Goal: Information Seeking & Learning: Learn about a topic

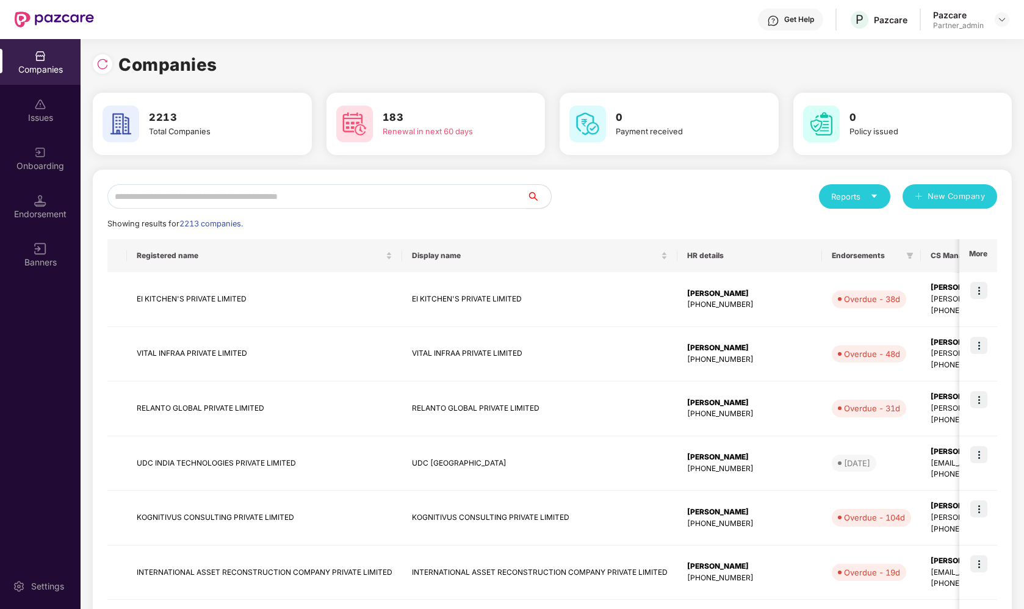
click at [178, 199] on input "text" at bounding box center [316, 196] width 419 height 24
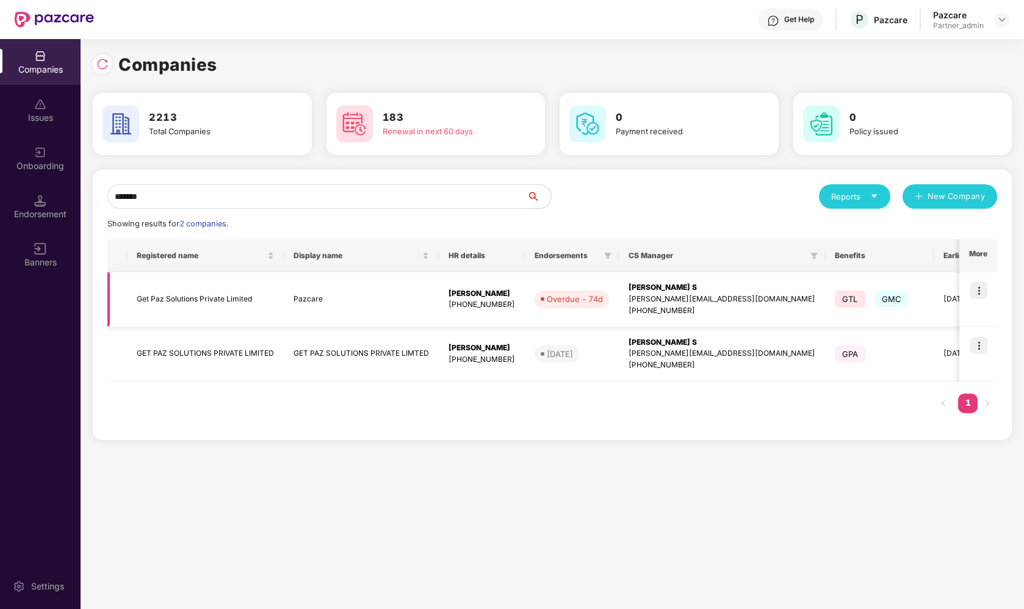
type input "*******"
click at [981, 291] on img at bounding box center [978, 290] width 17 height 17
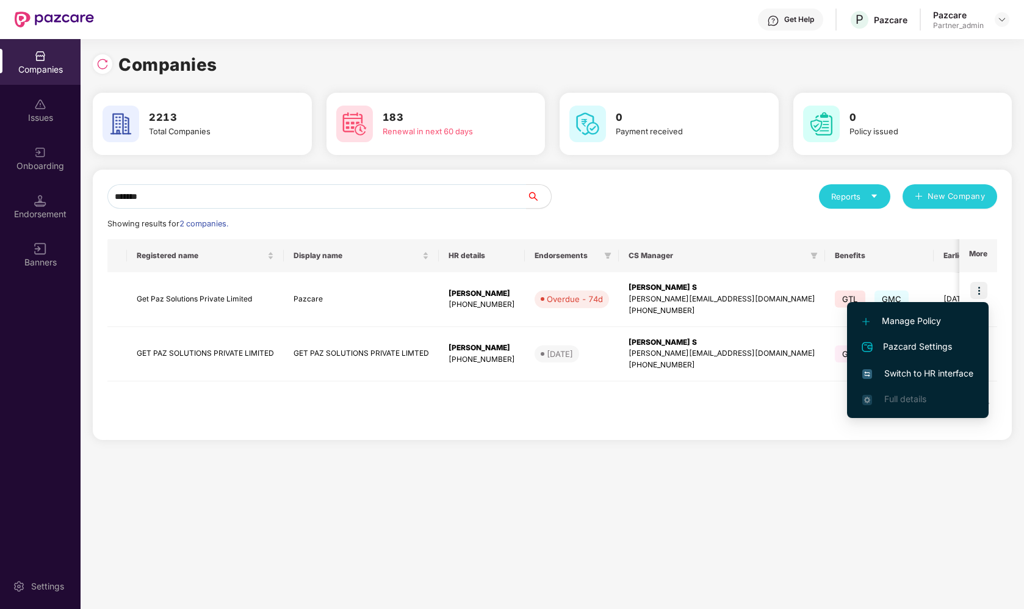
click at [910, 376] on span "Switch to HR interface" at bounding box center [917, 373] width 111 height 13
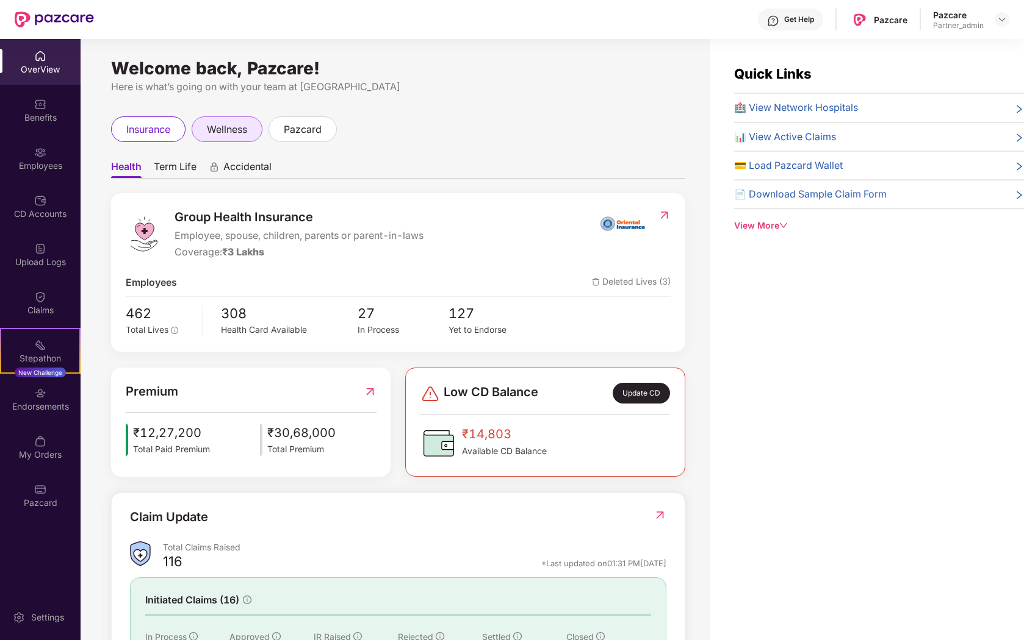
click at [208, 130] on span "wellness" at bounding box center [227, 129] width 40 height 15
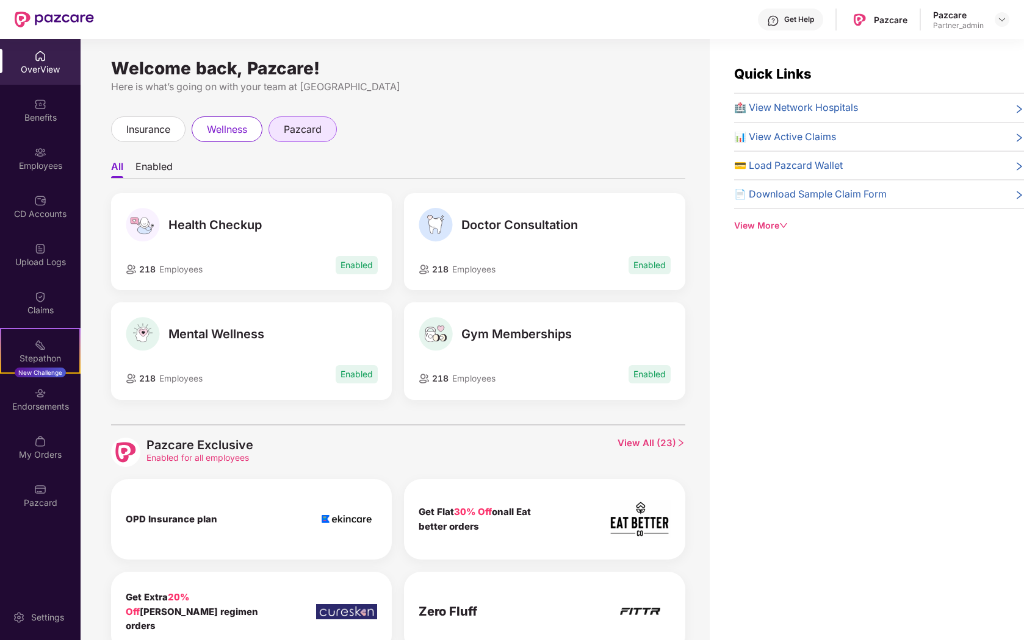
click at [296, 140] on div "pazcard" at bounding box center [302, 130] width 68 height 26
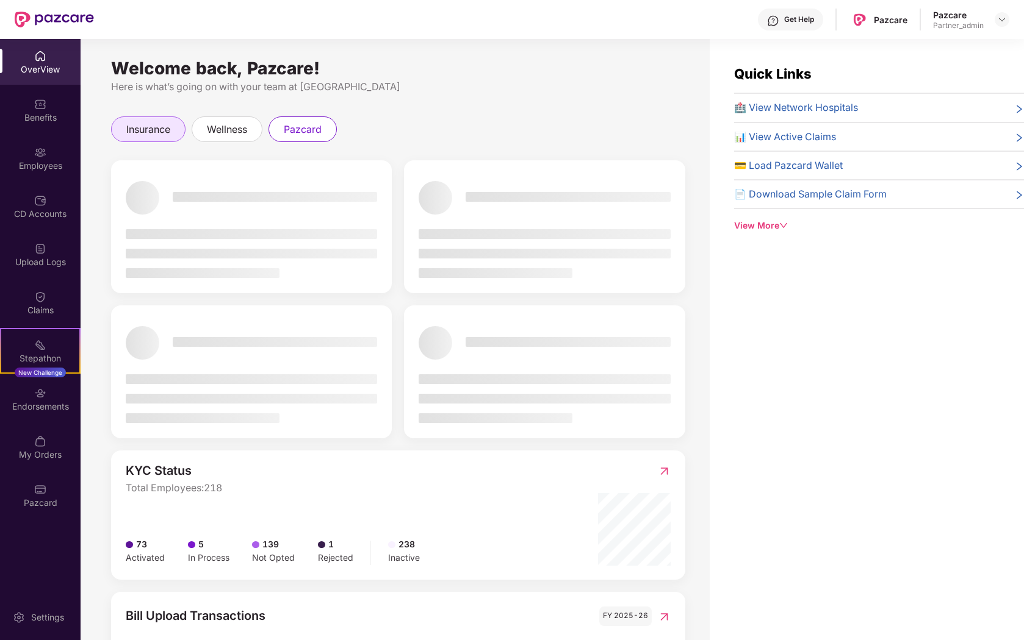
click at [172, 133] on div "insurance" at bounding box center [148, 130] width 74 height 26
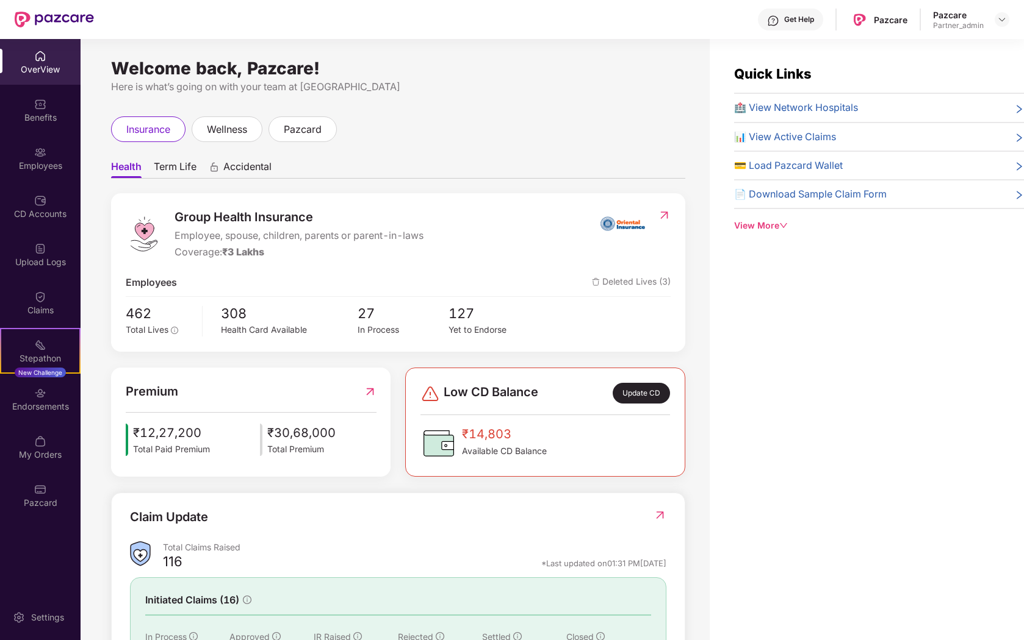
click at [177, 169] on span "Term Life" at bounding box center [175, 169] width 43 height 18
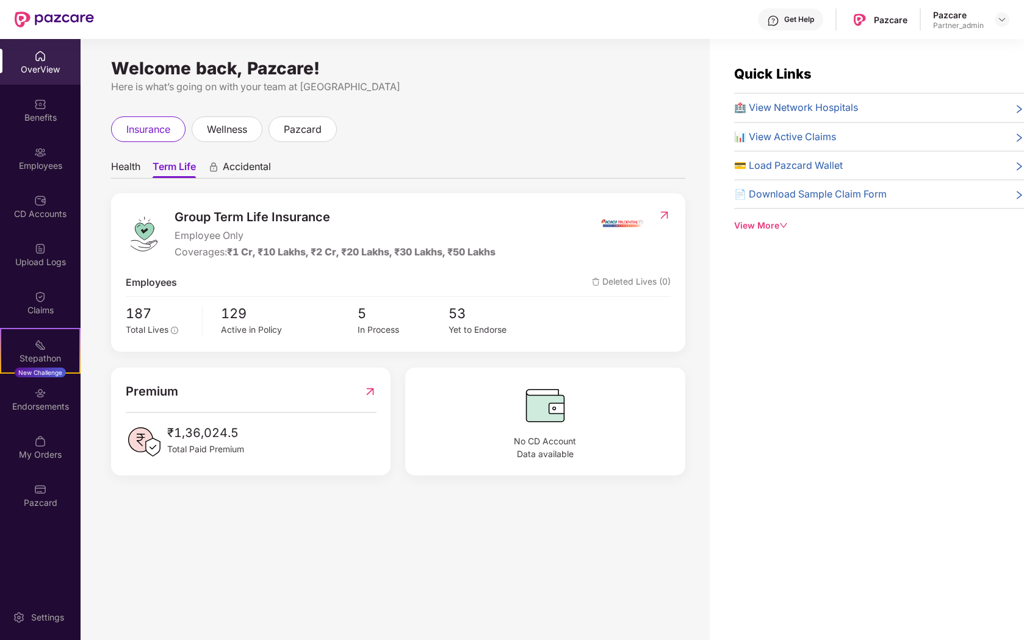
click at [224, 166] on span "Accidental" at bounding box center [247, 169] width 48 height 18
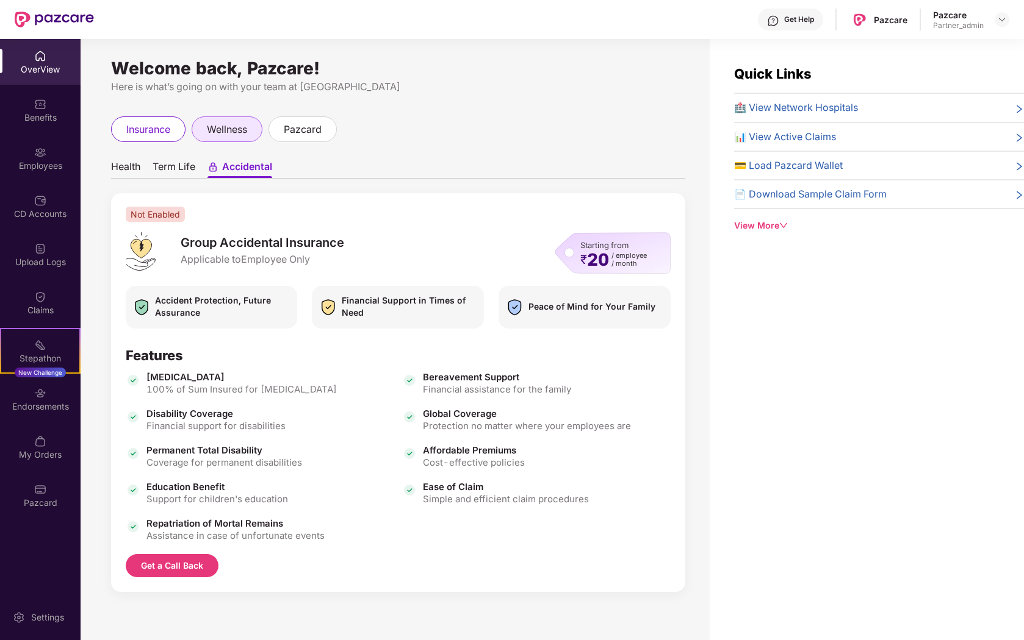
click at [209, 131] on span "wellness" at bounding box center [227, 129] width 40 height 15
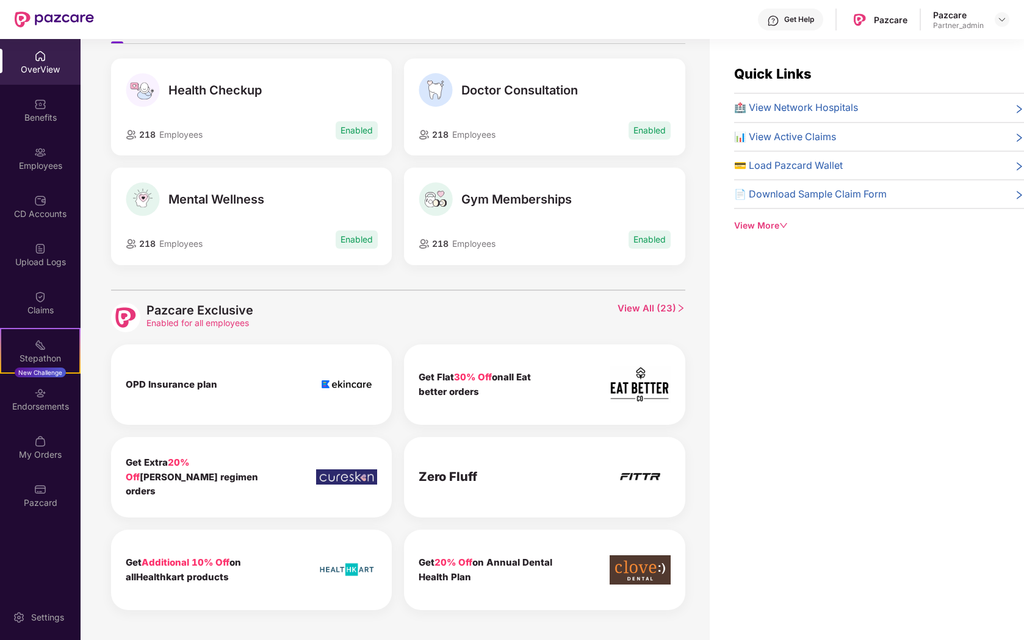
scroll to position [136, 0]
click at [640, 312] on span "View All ( 23 )" at bounding box center [651, 316] width 68 height 29
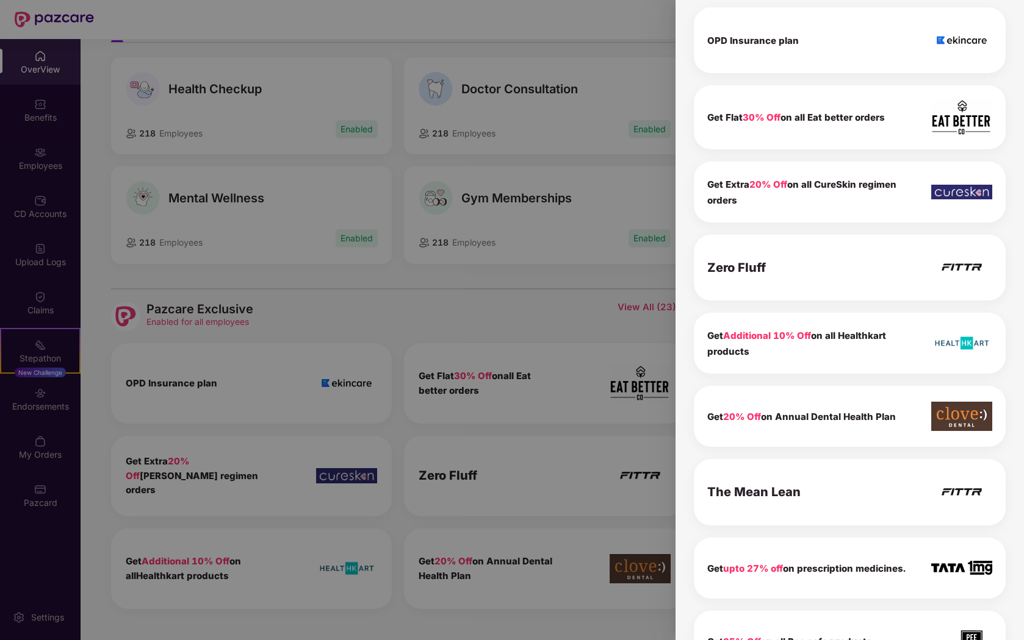
scroll to position [0, 0]
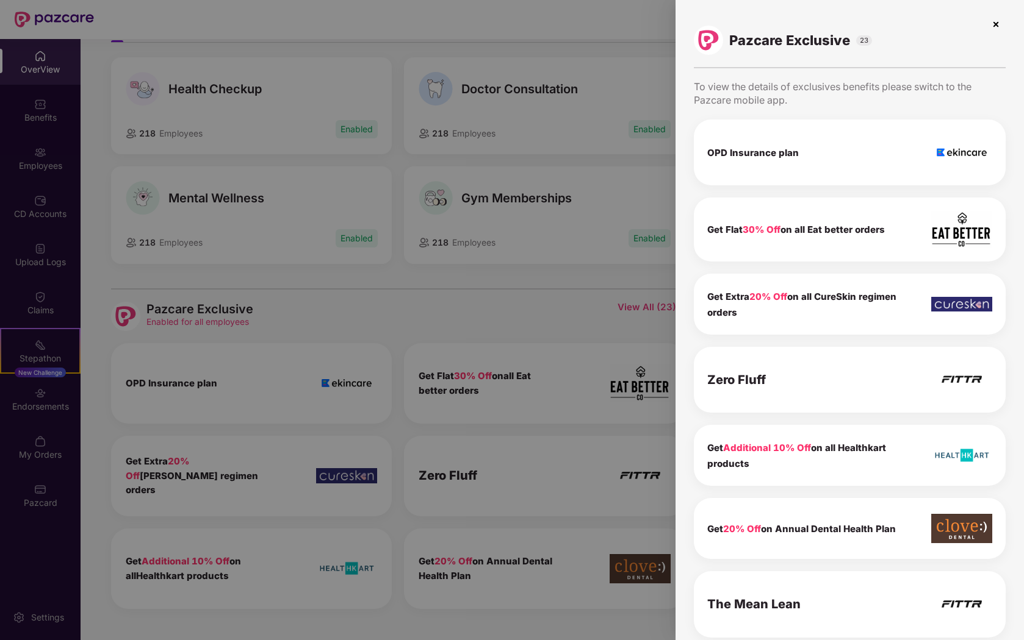
click at [992, 27] on img at bounding box center [996, 25] width 20 height 20
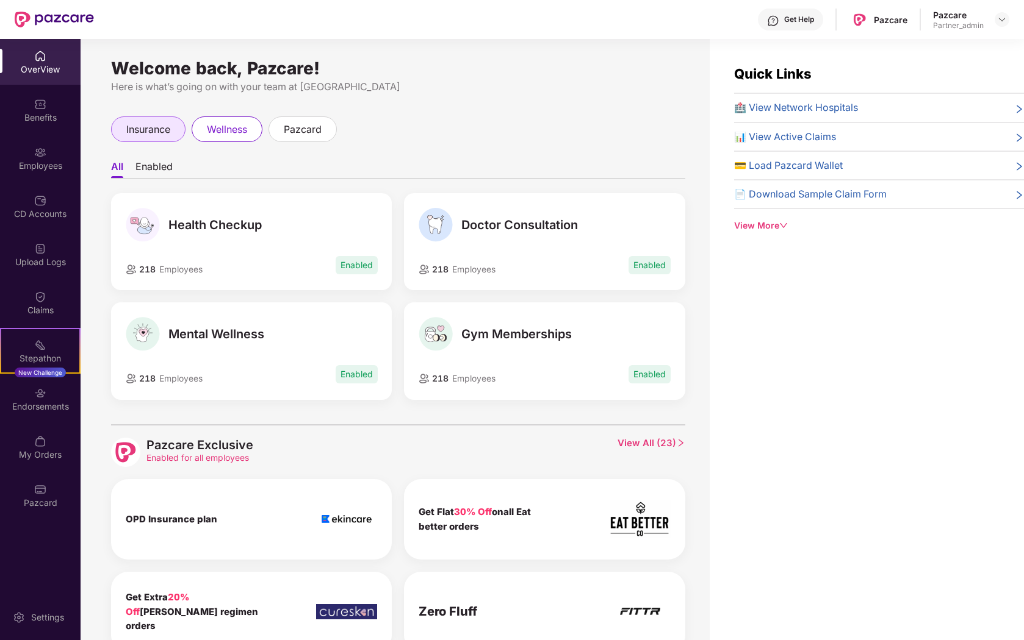
click at [176, 129] on div "insurance" at bounding box center [148, 130] width 74 height 26
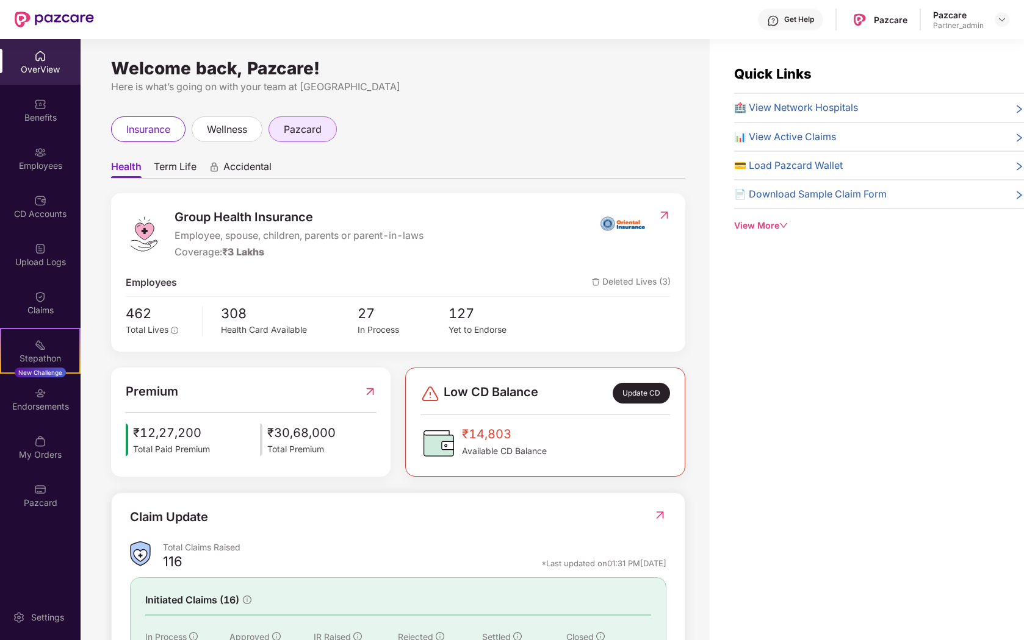
click at [290, 140] on div "pazcard" at bounding box center [302, 130] width 68 height 26
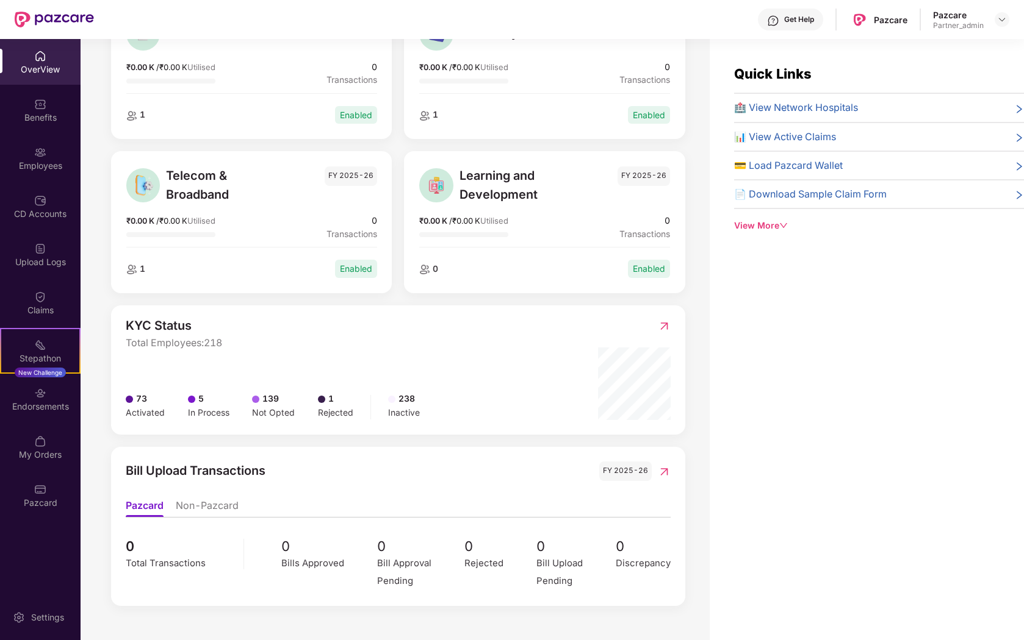
scroll to position [1, 0]
click at [235, 509] on li "Non-Pazcard" at bounding box center [207, 508] width 63 height 18
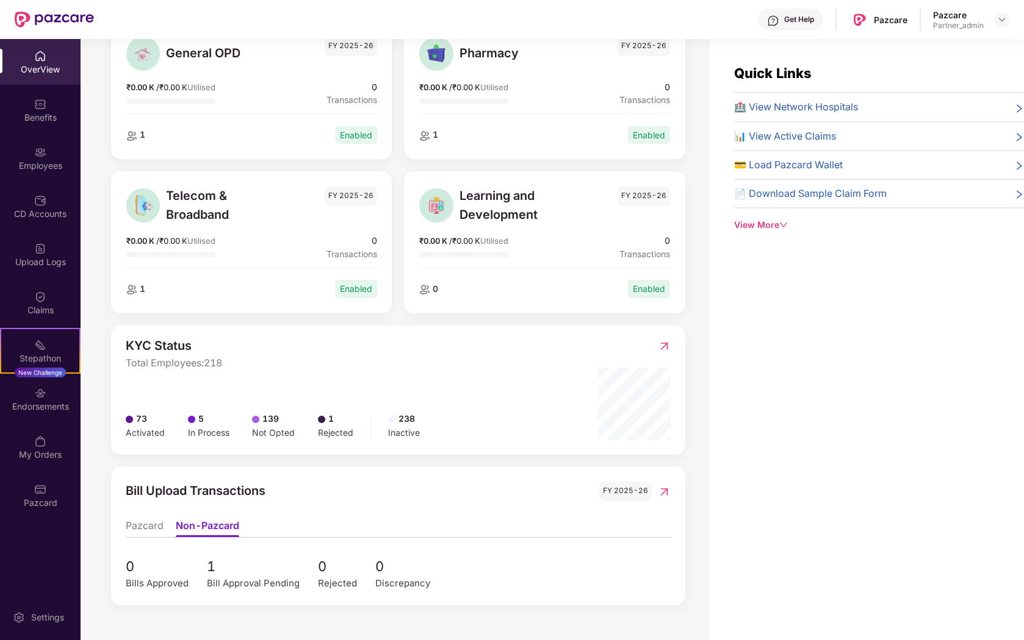
scroll to position [21, 0]
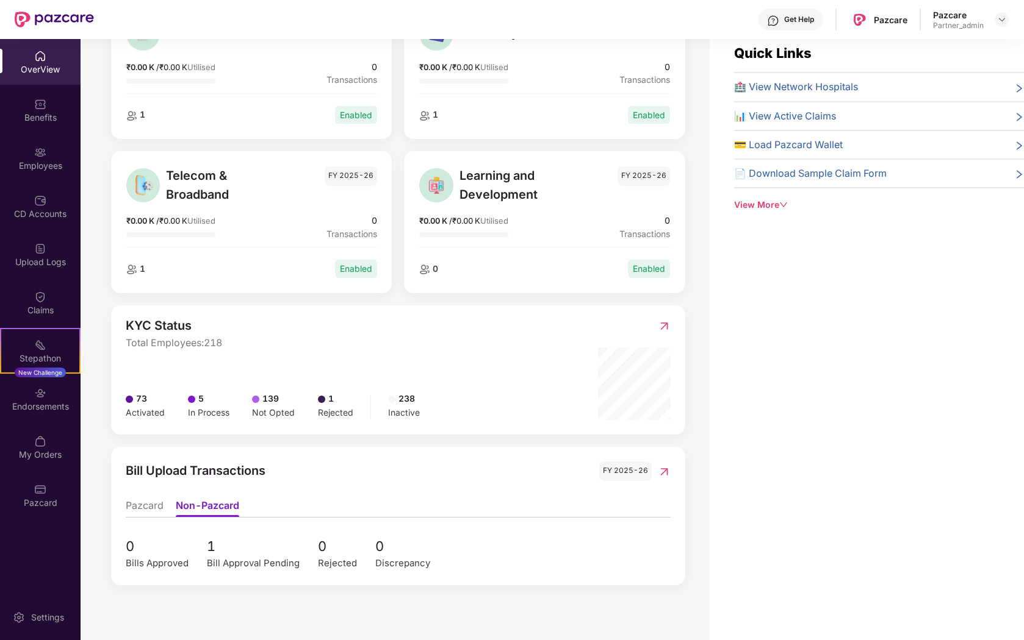
click at [150, 500] on li "Pazcard" at bounding box center [145, 509] width 38 height 18
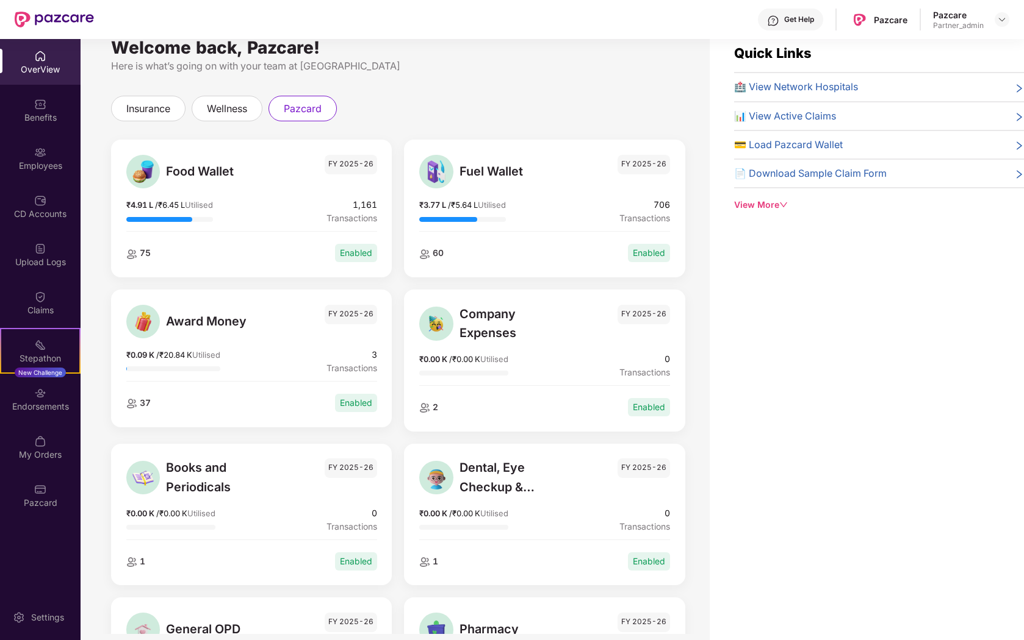
scroll to position [0, 0]
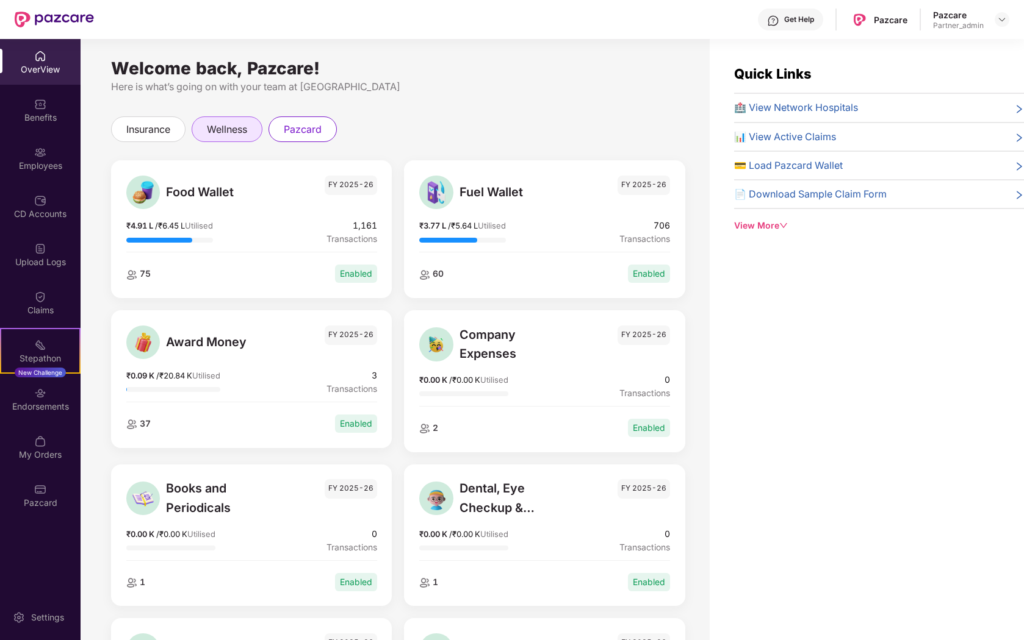
click at [226, 126] on span "wellness" at bounding box center [227, 129] width 40 height 15
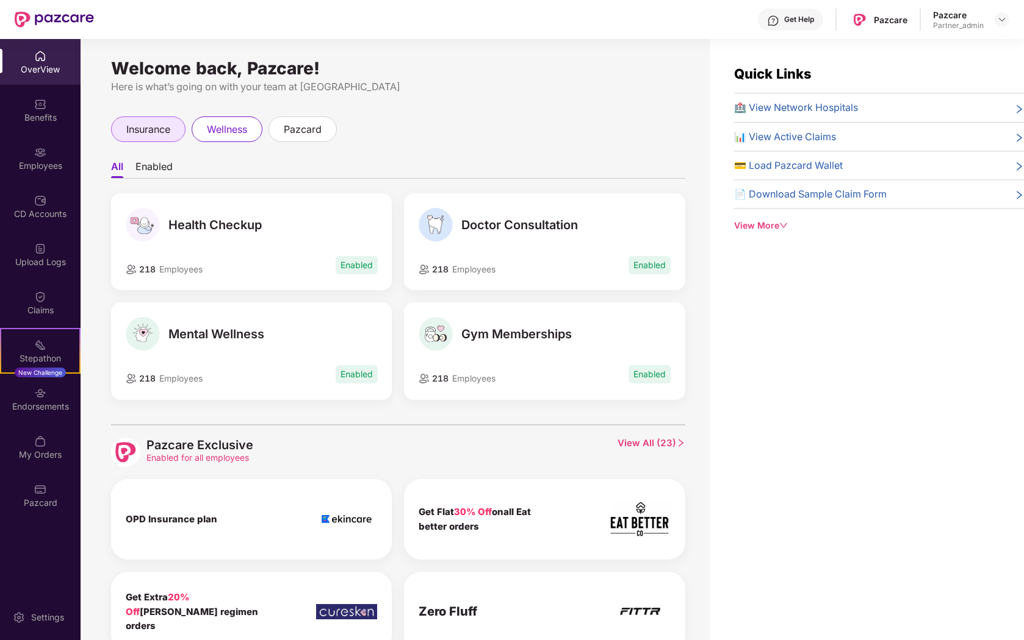
click at [156, 120] on div "insurance" at bounding box center [148, 130] width 74 height 26
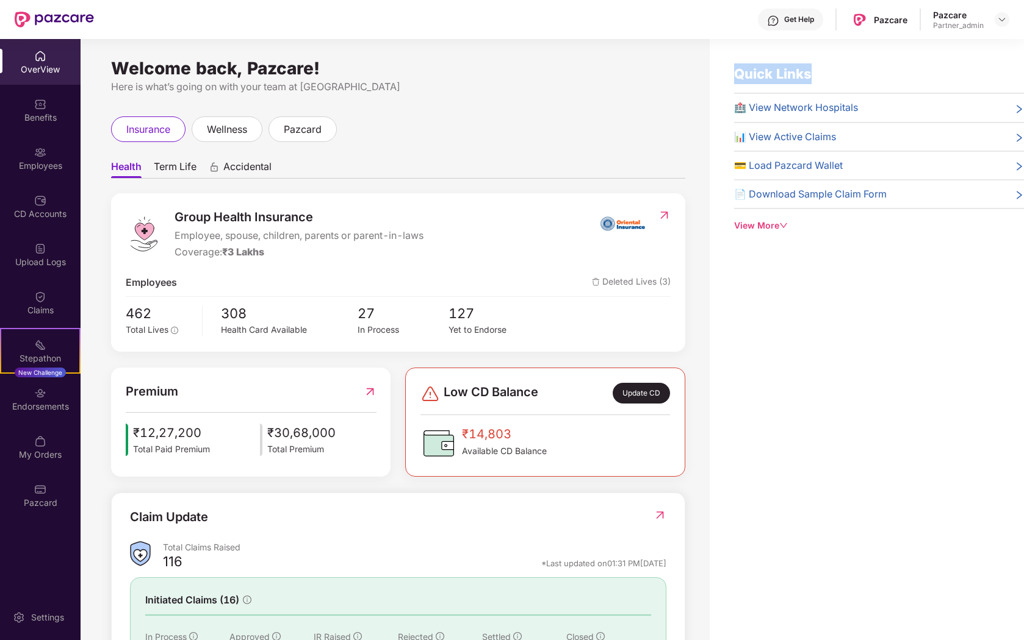
drag, startPoint x: 728, startPoint y: 73, endPoint x: 836, endPoint y: 79, distance: 107.5
click at [836, 79] on div "Quick Links 🏥 View Network Hospitals 📊 View Active Claims 💳 Load Pazcard Wallet…" at bounding box center [866, 147] width 314 height 169
click at [851, 81] on div "Quick Links 🏥 View Network Hospitals 📊 View Active Claims 💳 Load Pazcard Wallet…" at bounding box center [879, 147] width 290 height 169
click at [777, 219] on div "View More" at bounding box center [879, 225] width 290 height 13
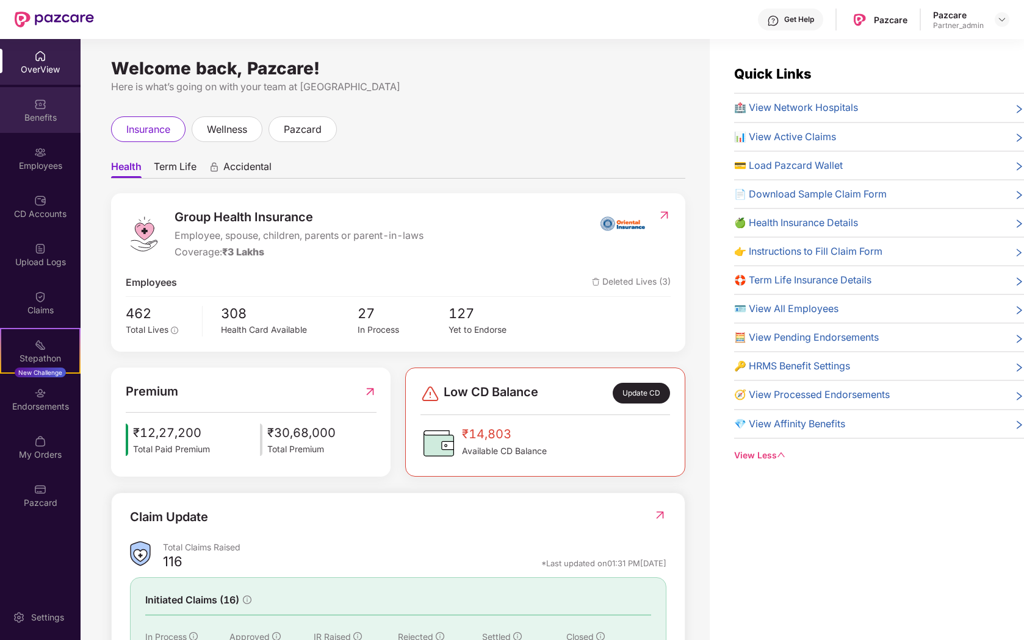
click at [21, 104] on div "Benefits" at bounding box center [40, 110] width 81 height 46
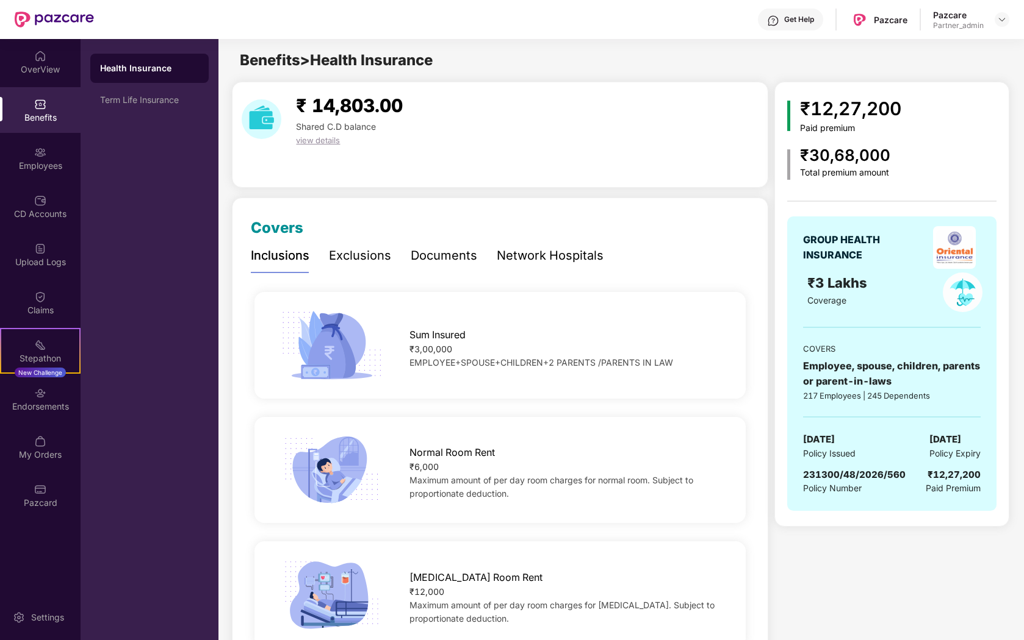
click at [346, 257] on div "Exclusions" at bounding box center [360, 255] width 62 height 19
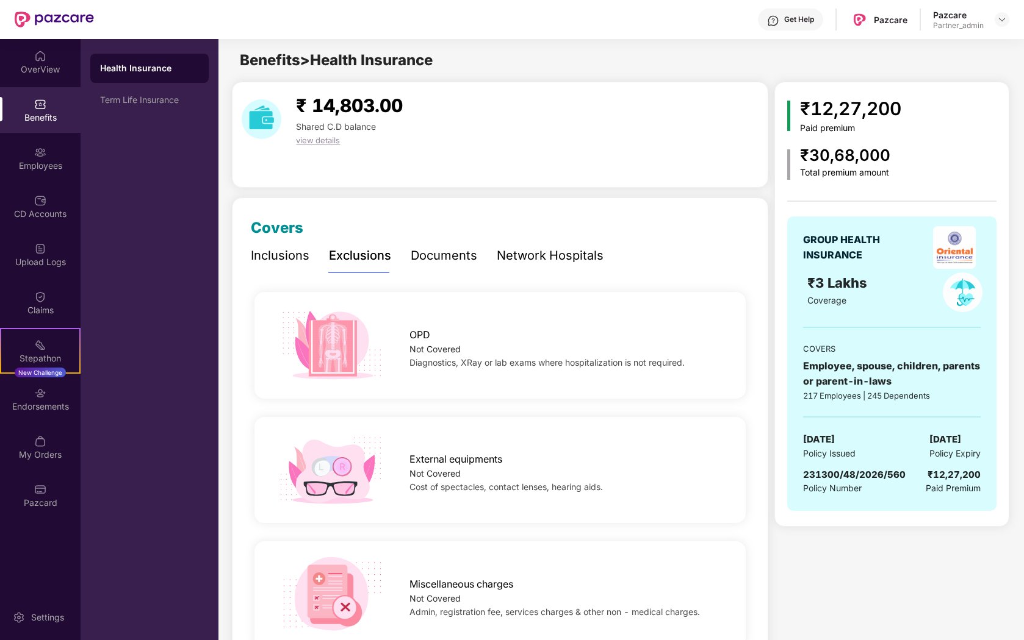
click at [264, 255] on div "Inclusions" at bounding box center [280, 255] width 59 height 19
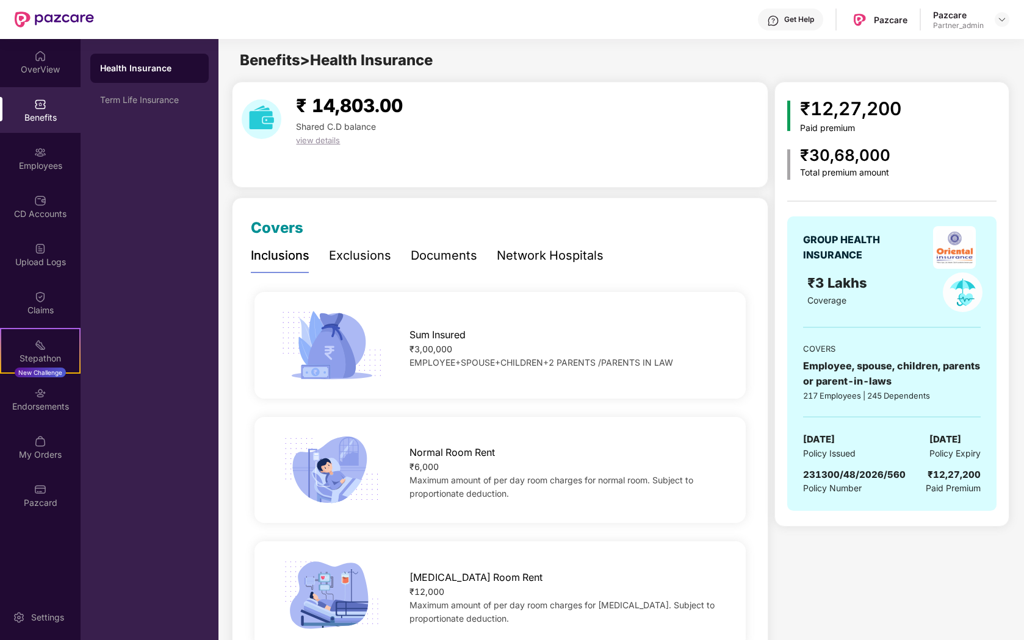
click at [350, 260] on div "Exclusions" at bounding box center [360, 255] width 62 height 19
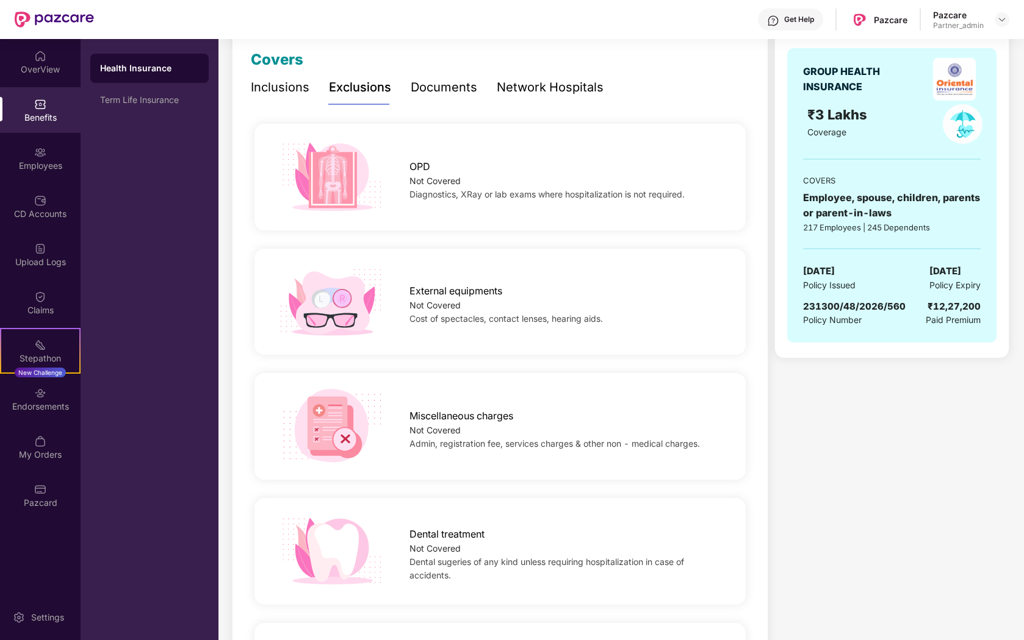
scroll to position [193, 0]
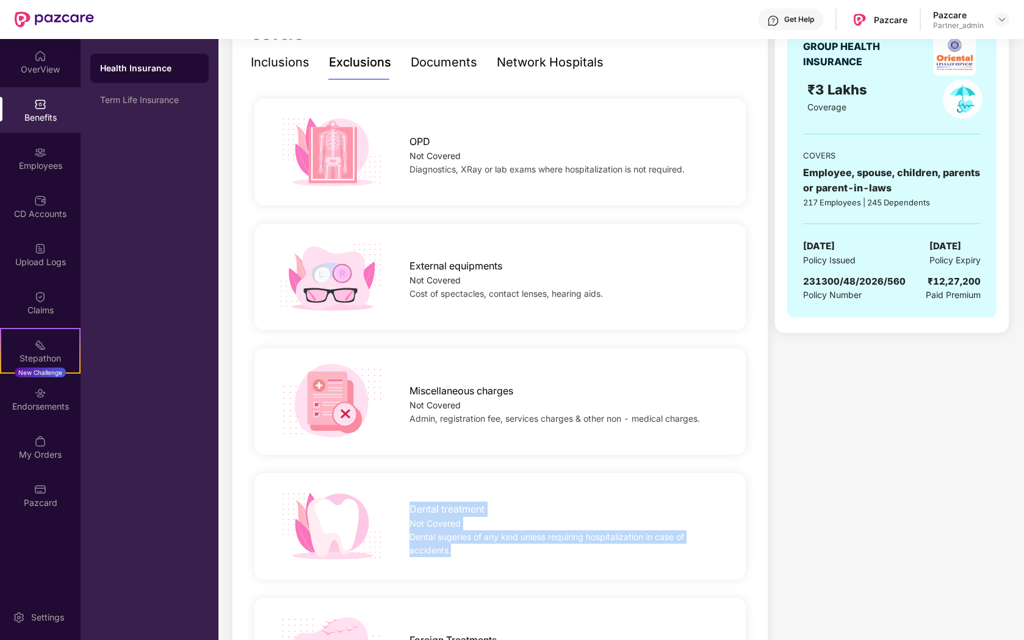
drag, startPoint x: 409, startPoint y: 509, endPoint x: 499, endPoint y: 551, distance: 99.6
click at [499, 552] on div "Dental treatment Not Covered Dental sugeries of any kind unless requiring hospi…" at bounding box center [566, 527] width 353 height 62
click at [486, 548] on div "Dental sugeries of any kind unless requiring hospitalization in case of acciden…" at bounding box center [566, 544] width 314 height 27
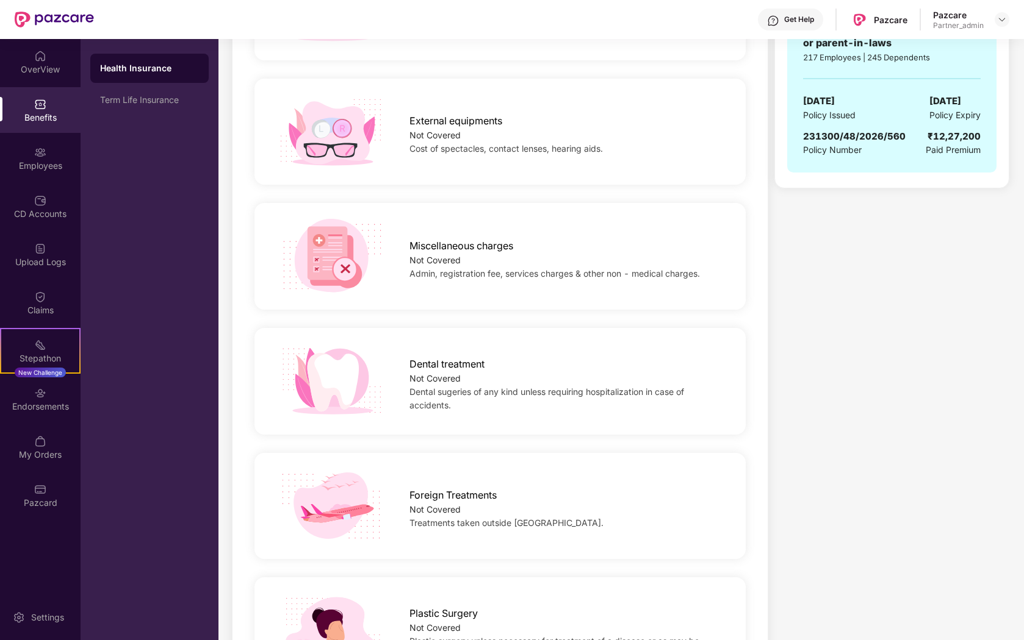
scroll to position [0, 0]
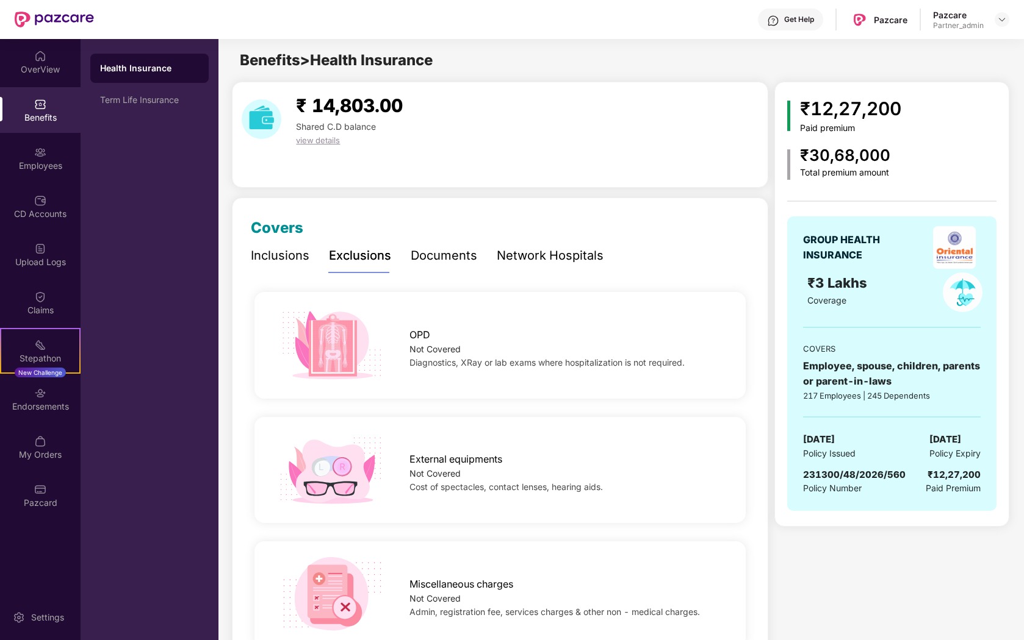
click at [437, 270] on div "Documents" at bounding box center [444, 256] width 66 height 34
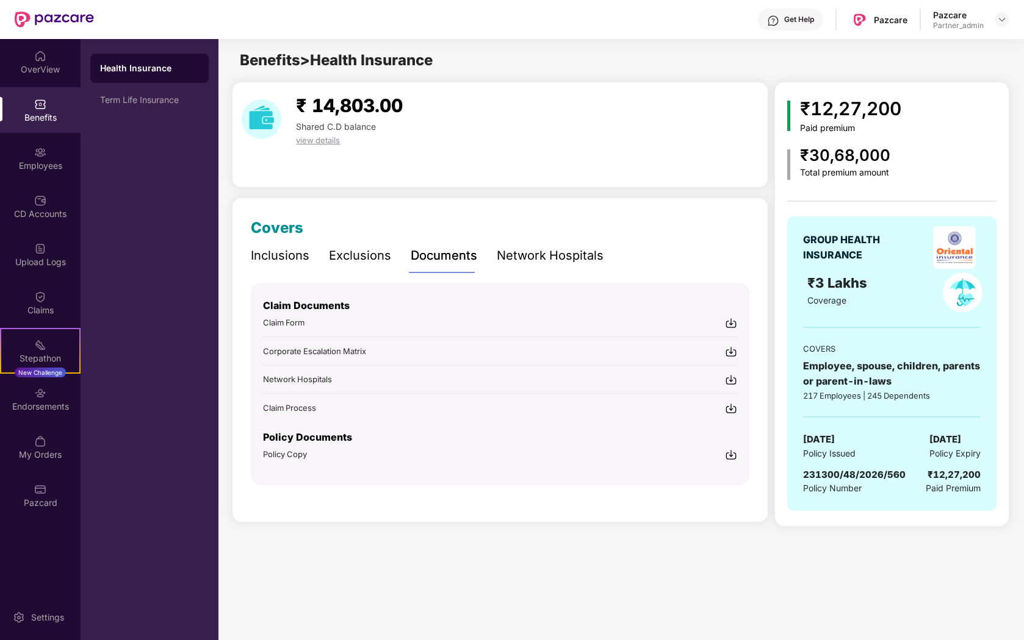
click at [560, 256] on div "Network Hospitals" at bounding box center [550, 255] width 107 height 19
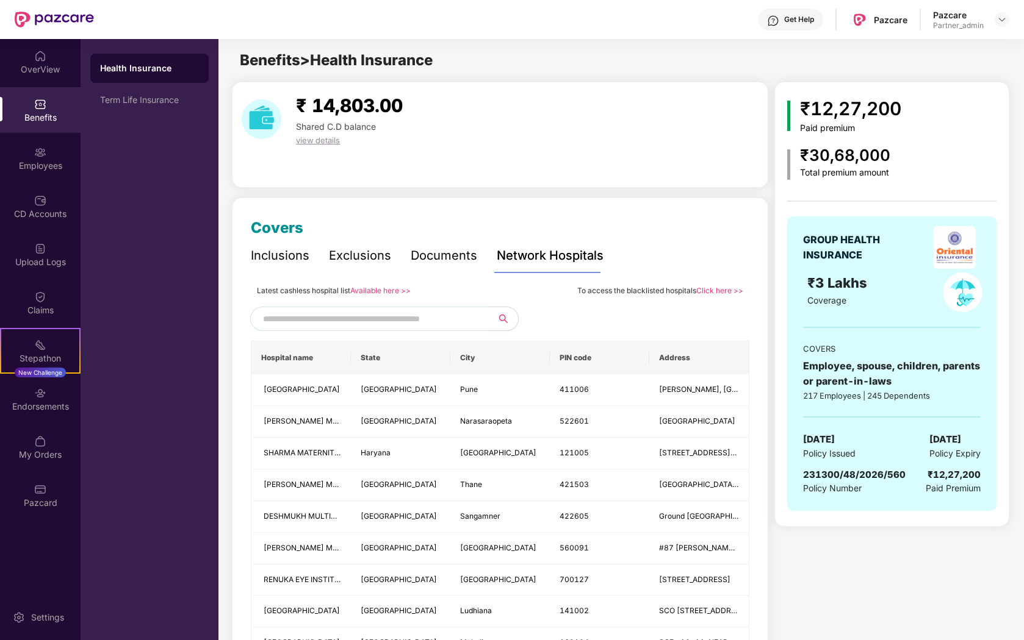
click at [454, 319] on input "text" at bounding box center [367, 319] width 209 height 18
type input "*******"
click at [117, 91] on div "Term Life Insurance" at bounding box center [149, 99] width 118 height 29
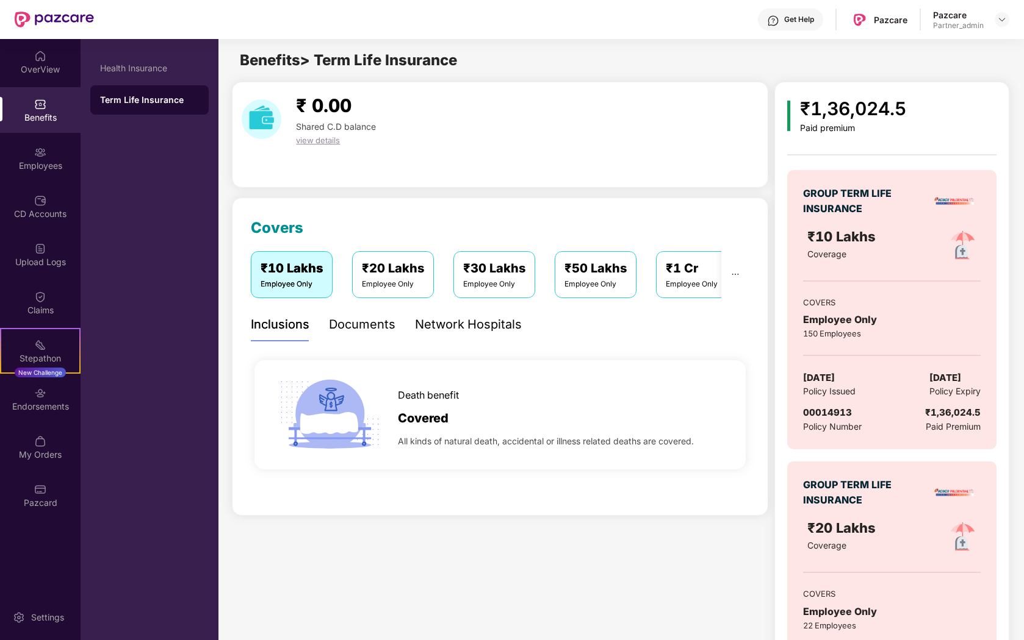
click at [498, 329] on div "Network Hospitals" at bounding box center [468, 324] width 107 height 19
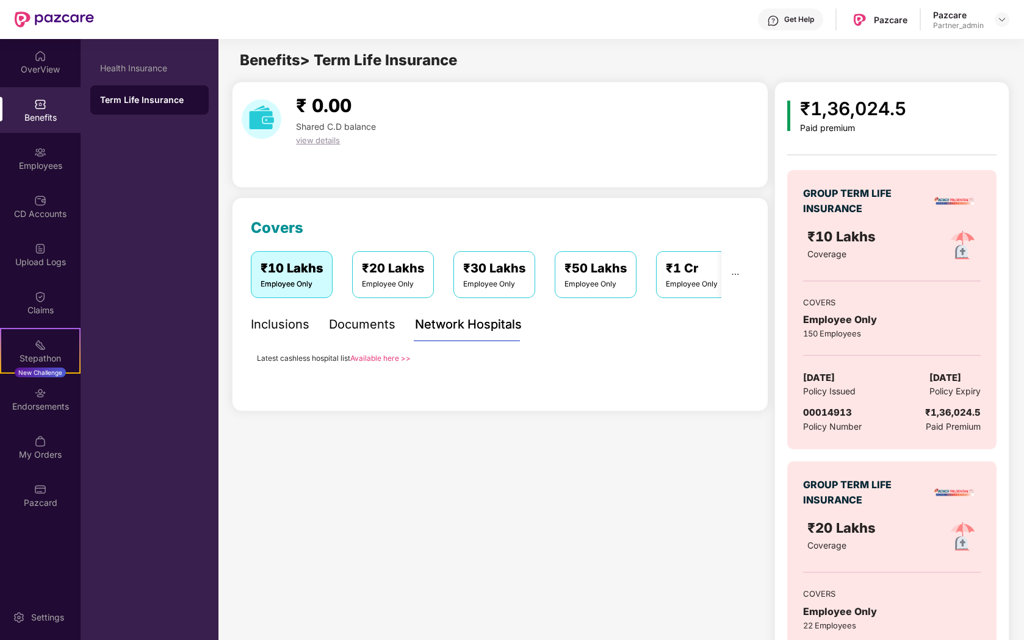
click at [353, 331] on div "Documents" at bounding box center [362, 324] width 66 height 19
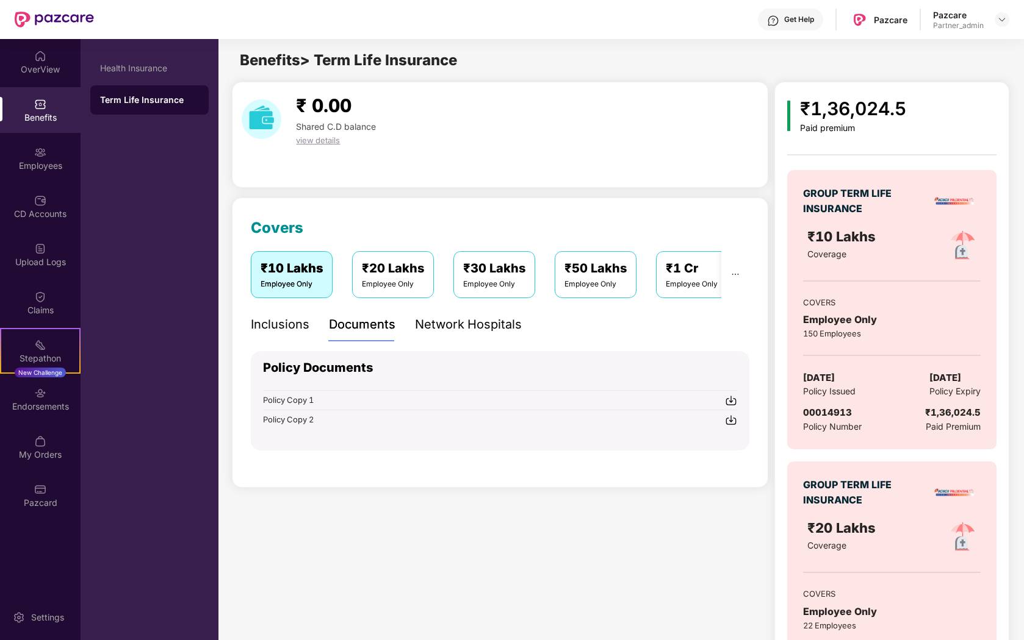
click at [276, 322] on div "Inclusions" at bounding box center [280, 324] width 59 height 19
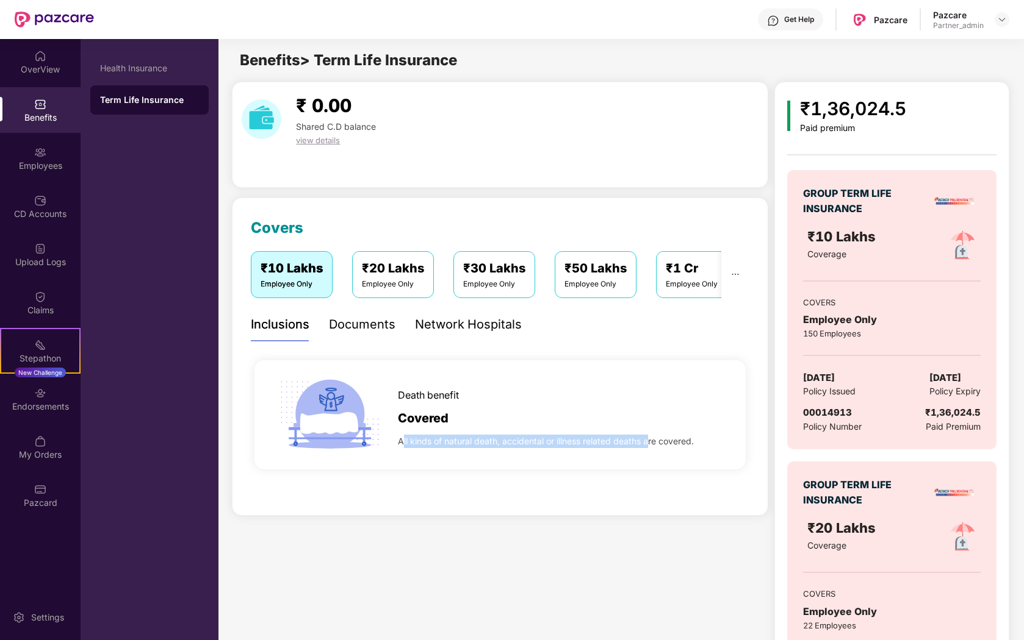
drag, startPoint x: 401, startPoint y: 443, endPoint x: 649, endPoint y: 441, distance: 248.3
click at [649, 441] on span "All kinds of natural death, accidental or illness related deaths are covered." at bounding box center [546, 441] width 296 height 13
click at [679, 442] on span "All kinds of natural death, accidental or illness related deaths are covered." at bounding box center [546, 441] width 296 height 13
click at [51, 76] on div "OverView" at bounding box center [40, 62] width 81 height 46
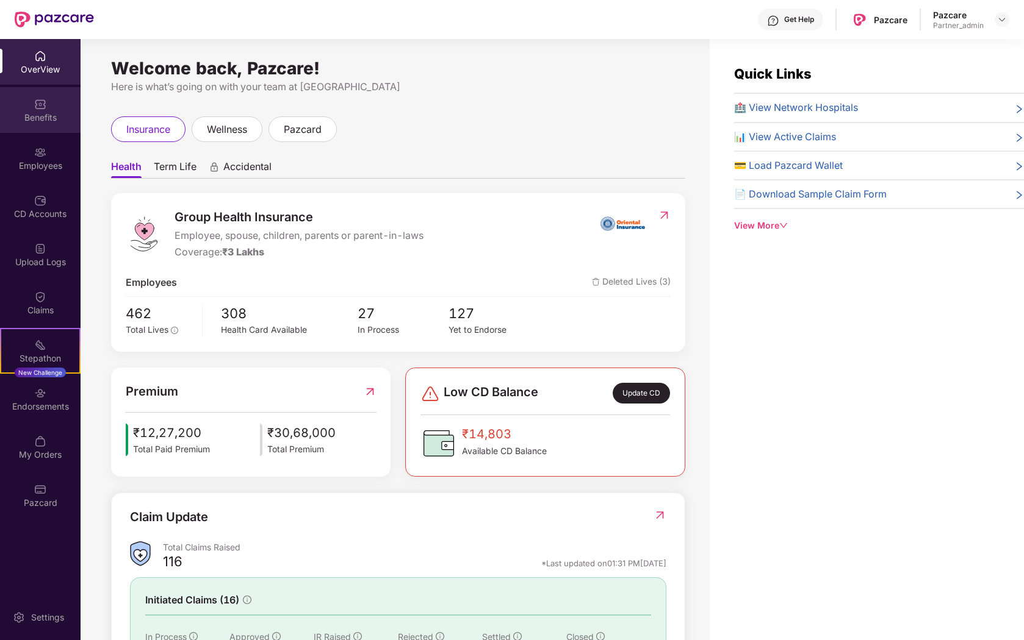
click at [28, 120] on div "Benefits" at bounding box center [40, 118] width 81 height 12
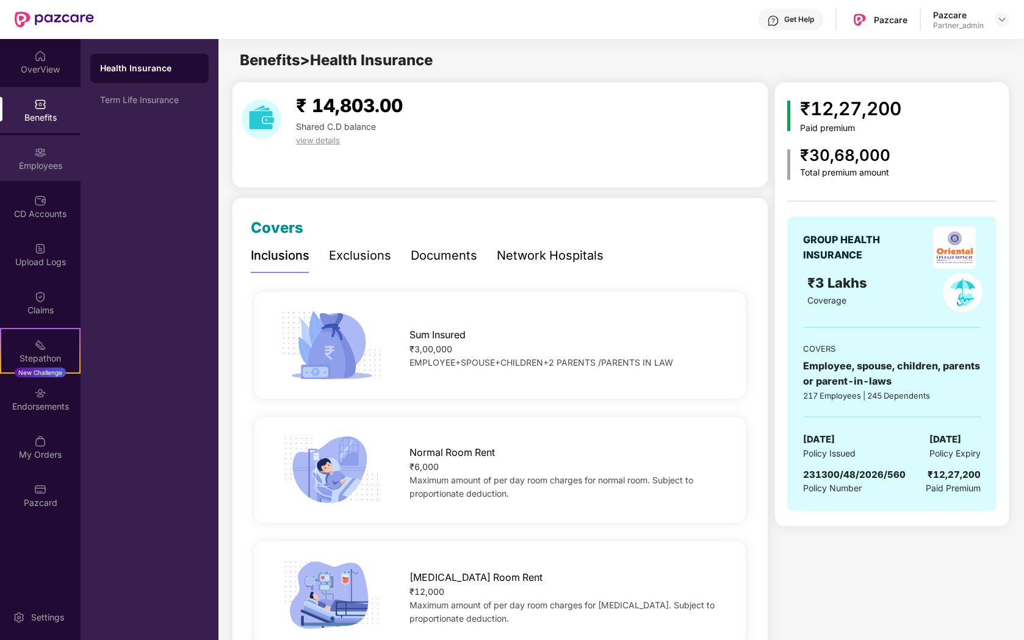
click at [46, 161] on div "Employees" at bounding box center [40, 166] width 81 height 12
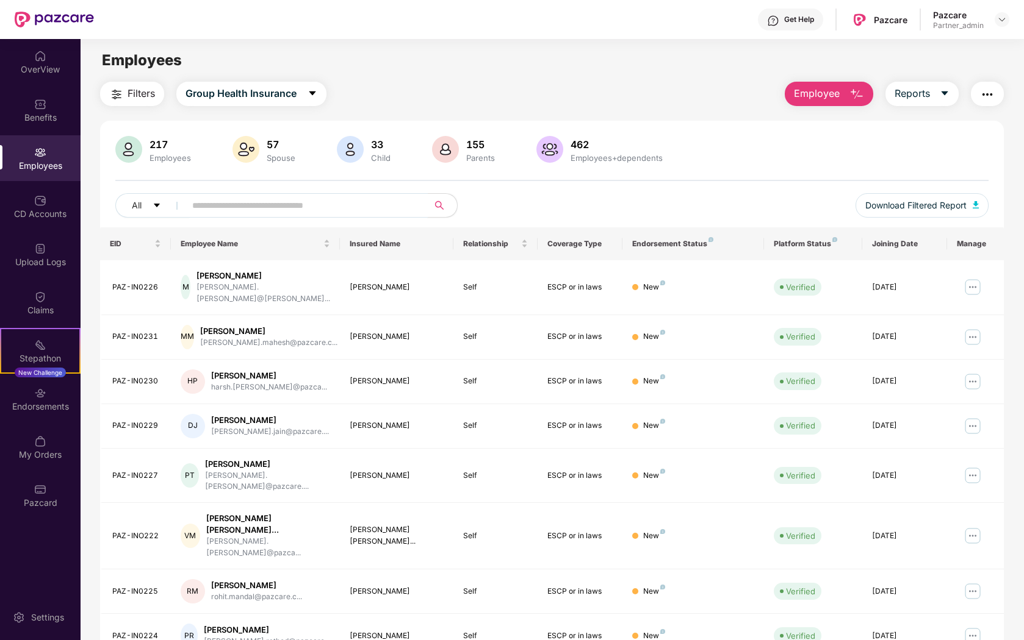
click at [267, 203] on input "text" at bounding box center [301, 205] width 219 height 18
type input "*********"
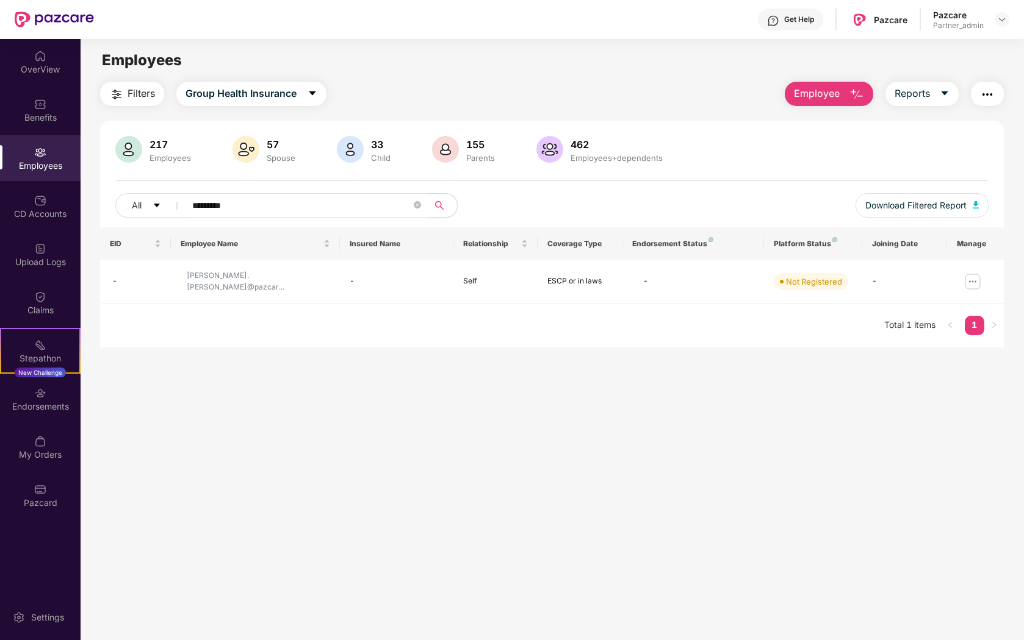
click at [279, 206] on input "*********" at bounding box center [301, 205] width 219 height 18
click at [227, 209] on input "********" at bounding box center [301, 205] width 219 height 18
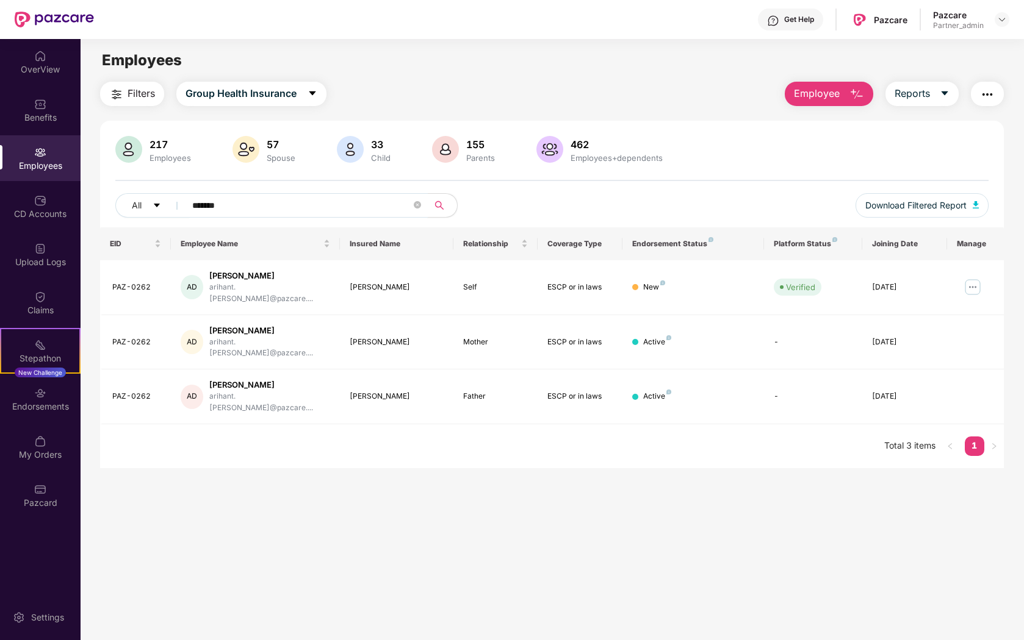
click at [203, 209] on input "*******" at bounding box center [301, 205] width 219 height 18
type input "********"
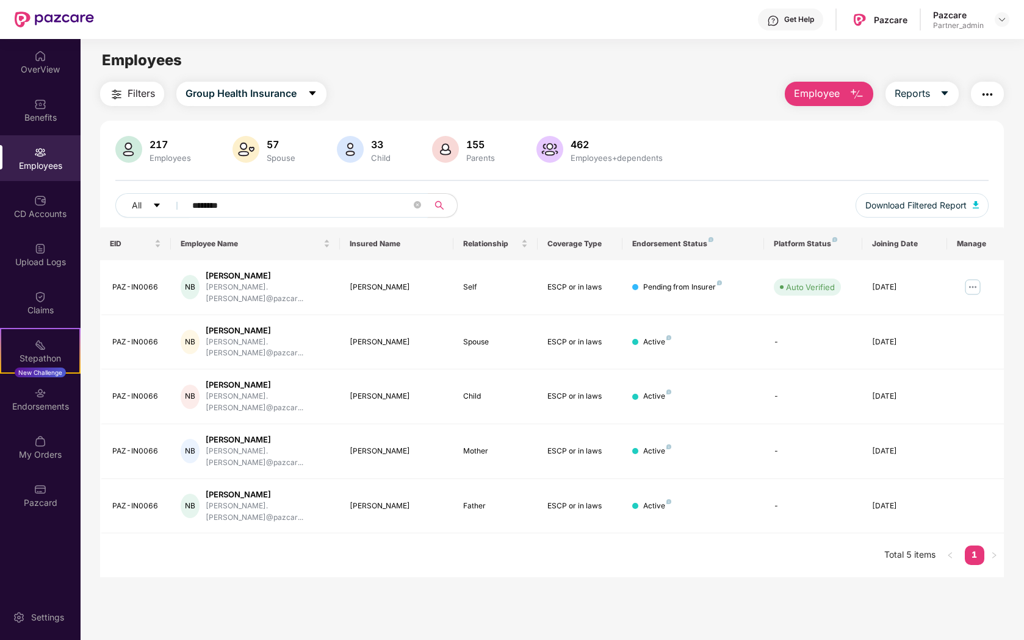
click at [233, 204] on input "********" at bounding box center [301, 205] width 219 height 18
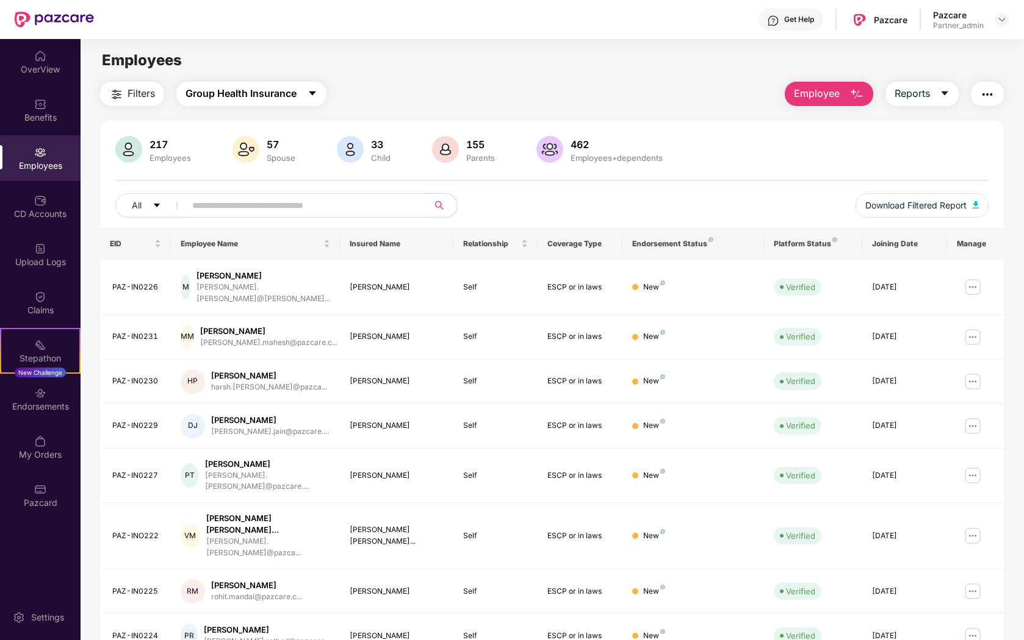
click at [296, 92] on span "Group Health Insurance" at bounding box center [240, 93] width 111 height 15
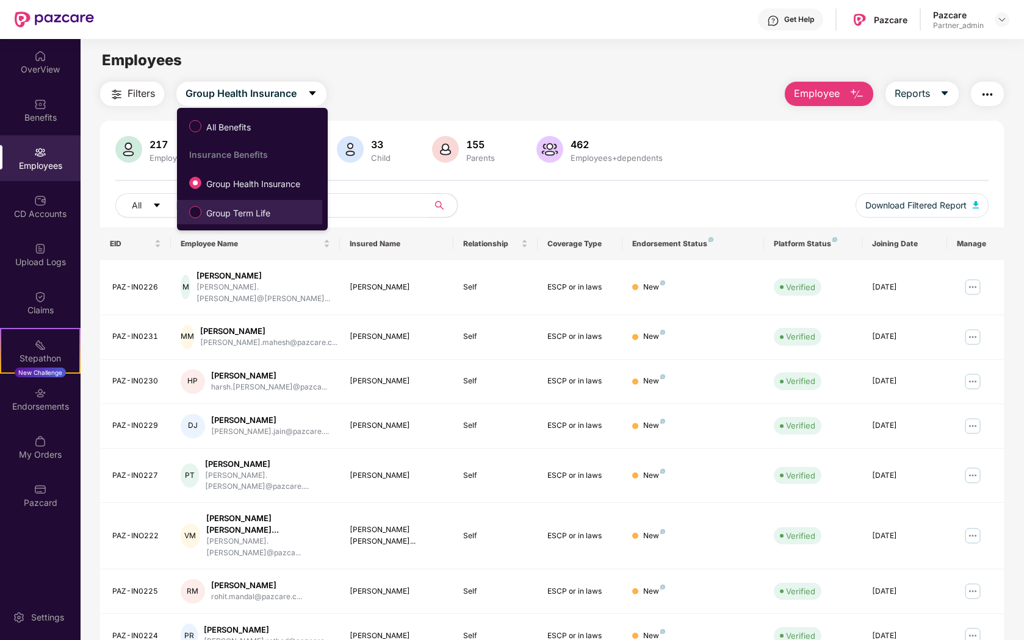
click at [246, 213] on span "Group Term Life" at bounding box center [238, 213] width 74 height 13
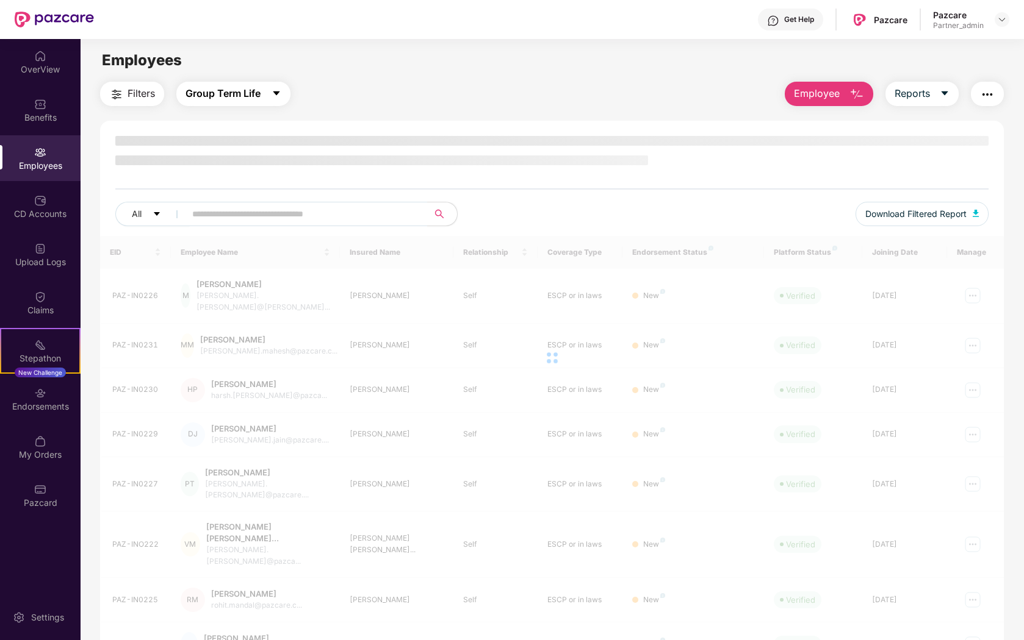
click at [247, 89] on span "Group Term Life" at bounding box center [222, 93] width 75 height 15
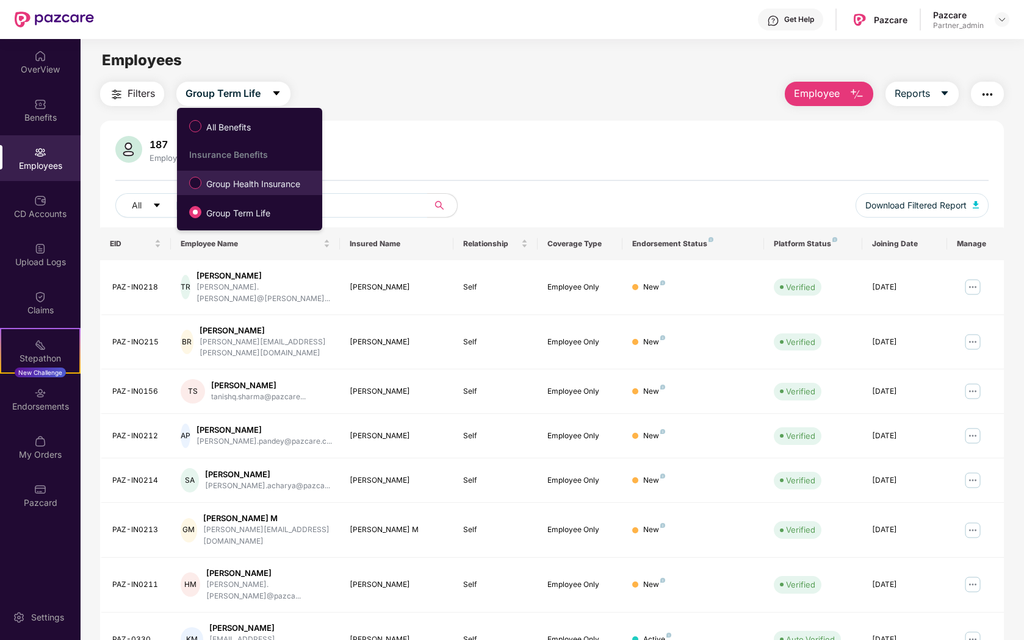
click at [256, 182] on span "Group Health Insurance" at bounding box center [253, 184] width 104 height 13
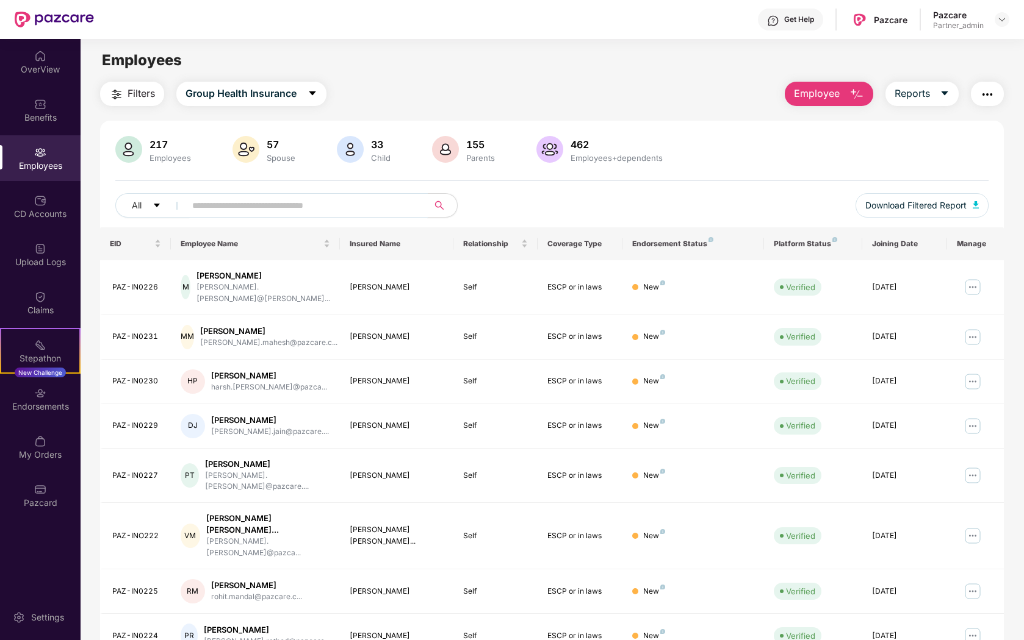
click at [276, 212] on input "text" at bounding box center [301, 205] width 219 height 18
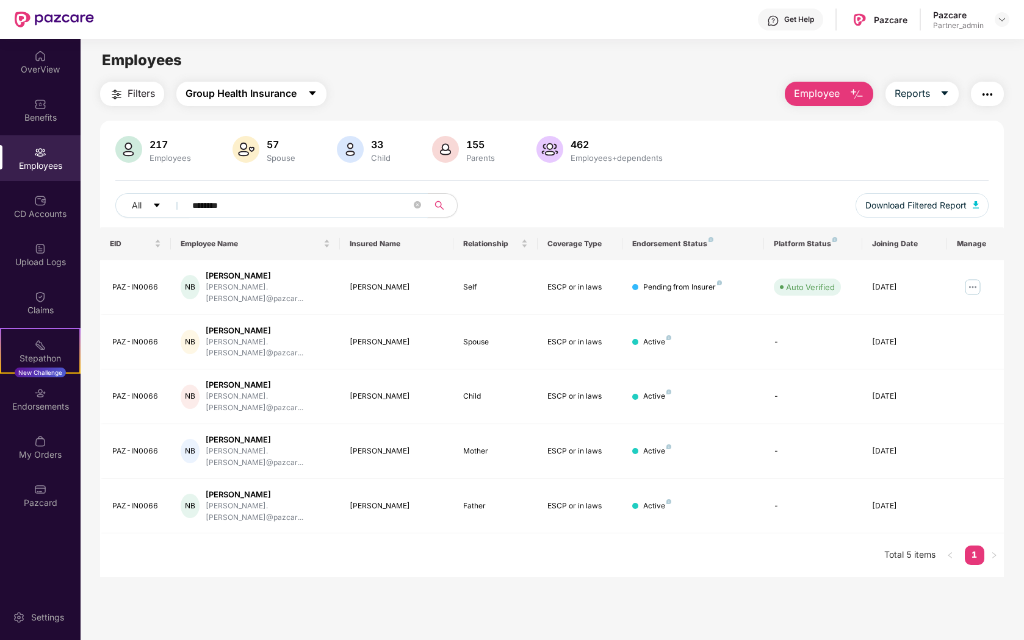
type input "********"
click at [277, 91] on span "Group Health Insurance" at bounding box center [240, 93] width 111 height 15
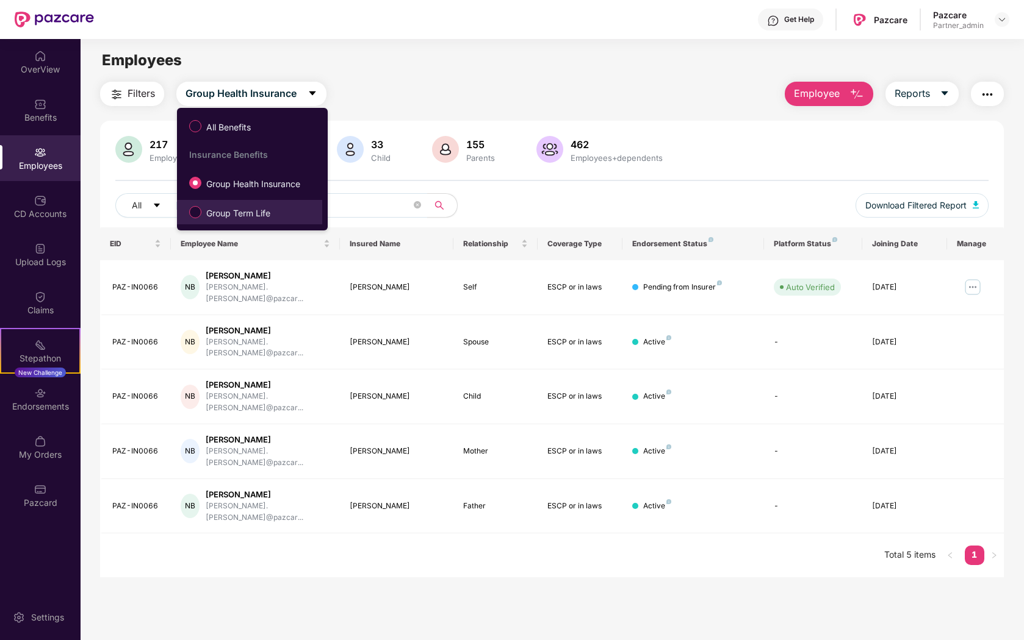
click at [249, 210] on span "Group Term Life" at bounding box center [238, 213] width 74 height 13
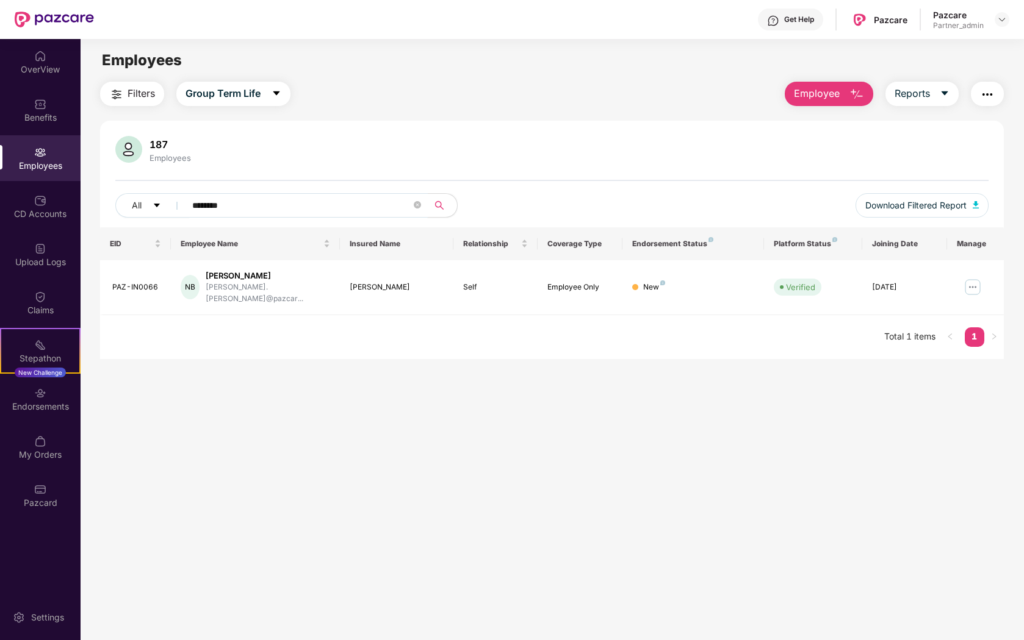
click at [247, 211] on input "********" at bounding box center [301, 205] width 219 height 18
click at [554, 282] on div "Employee Only" at bounding box center [579, 288] width 65 height 12
click at [260, 94] on span "Group Term Life" at bounding box center [222, 93] width 75 height 15
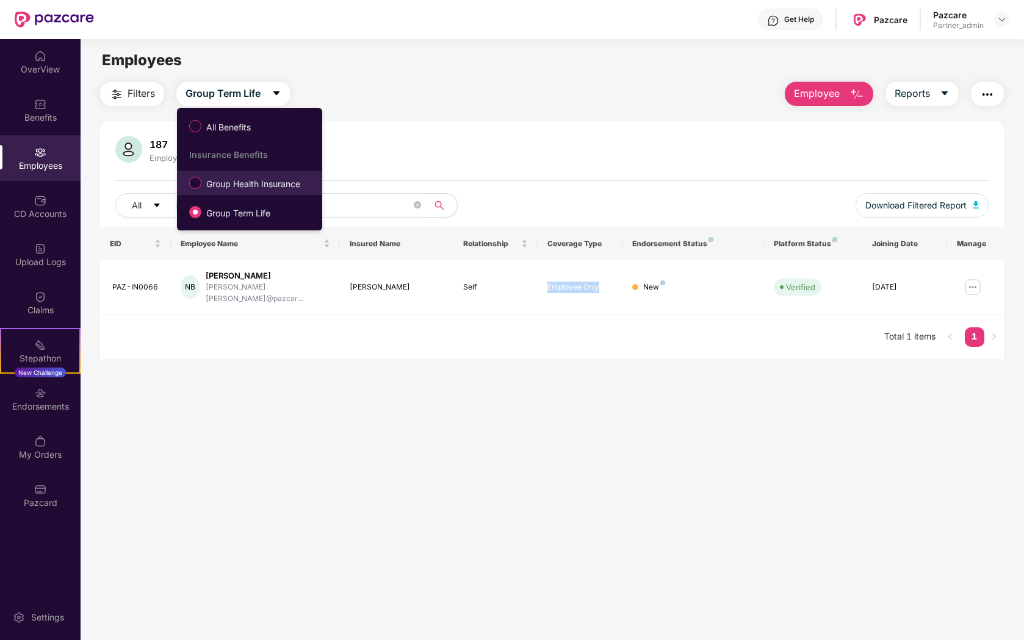
click at [246, 181] on span "Group Health Insurance" at bounding box center [253, 184] width 104 height 13
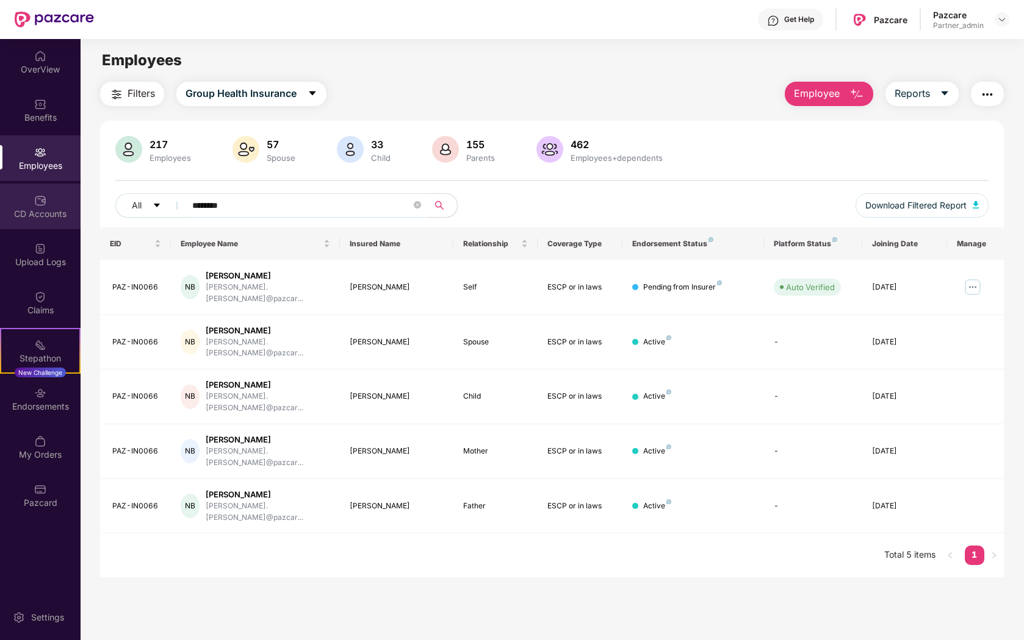
click at [61, 208] on div "CD Accounts" at bounding box center [40, 214] width 81 height 12
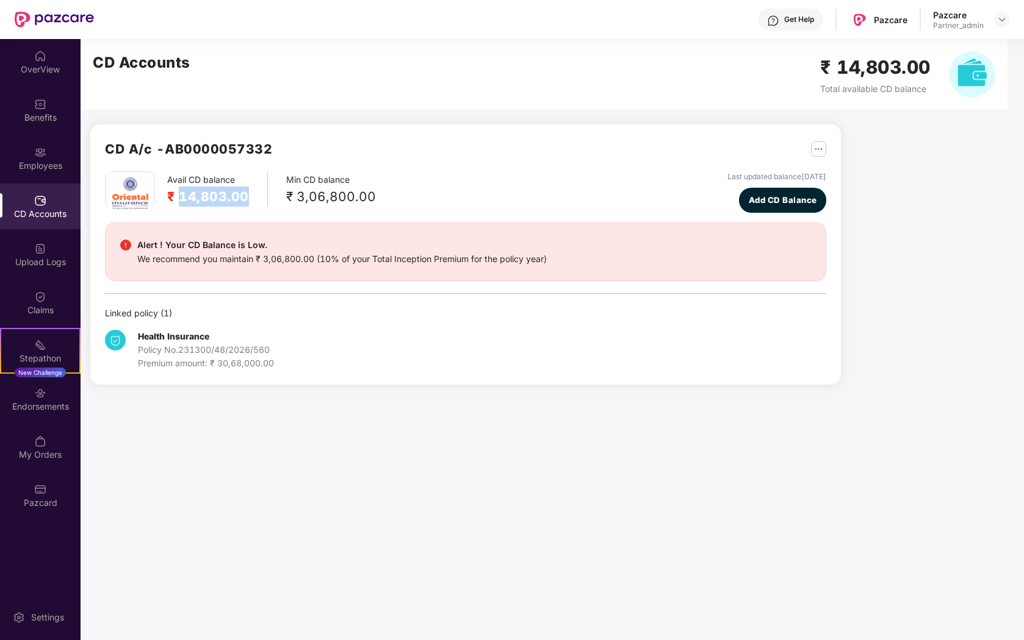
drag, startPoint x: 179, startPoint y: 197, endPoint x: 246, endPoint y: 199, distance: 67.8
click at [248, 198] on div "Avail CD balance ₹ 14,803.00" at bounding box center [217, 190] width 101 height 34
click at [246, 199] on div "Avail CD balance ₹ 14,803.00" at bounding box center [217, 190] width 101 height 34
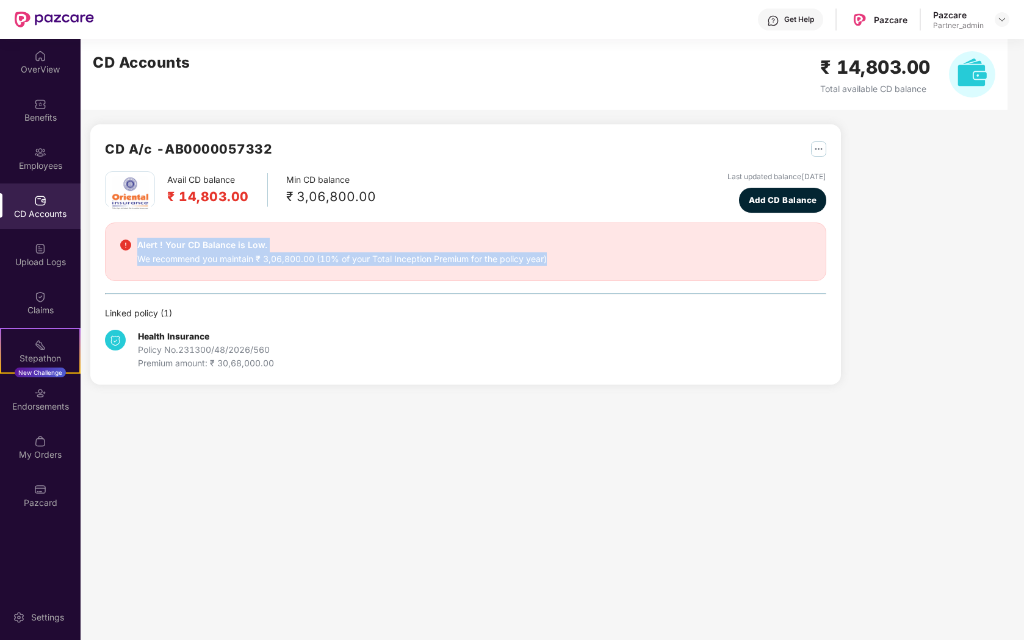
drag, startPoint x: 135, startPoint y: 243, endPoint x: 551, endPoint y: 270, distance: 416.9
click at [551, 270] on div "Alert ! Your CD Balance is Low. We recommend you maintain ₹ 3,06,800.00 (10% of…" at bounding box center [465, 252] width 721 height 59
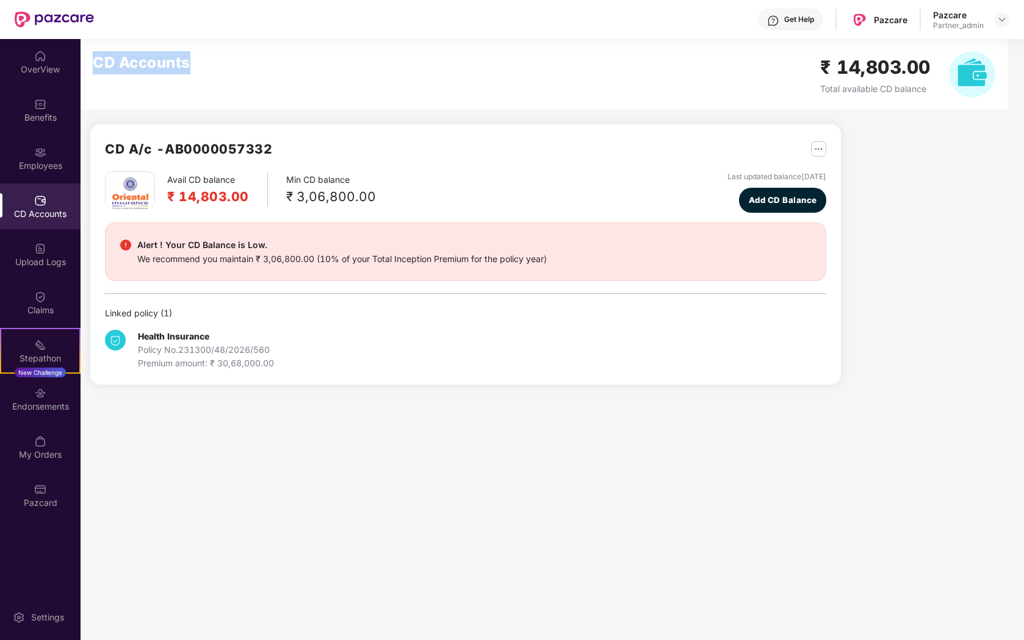
drag, startPoint x: 91, startPoint y: 65, endPoint x: 202, endPoint y: 85, distance: 112.3
click at [202, 85] on div "CD Accounts ₹ 14,803.00 Total available CD balance" at bounding box center [544, 74] width 927 height 71
click at [264, 102] on div "CD Accounts ₹ 14,803.00 Total available CD balance" at bounding box center [544, 74] width 927 height 71
click at [43, 318] on div "Claims" at bounding box center [40, 303] width 81 height 46
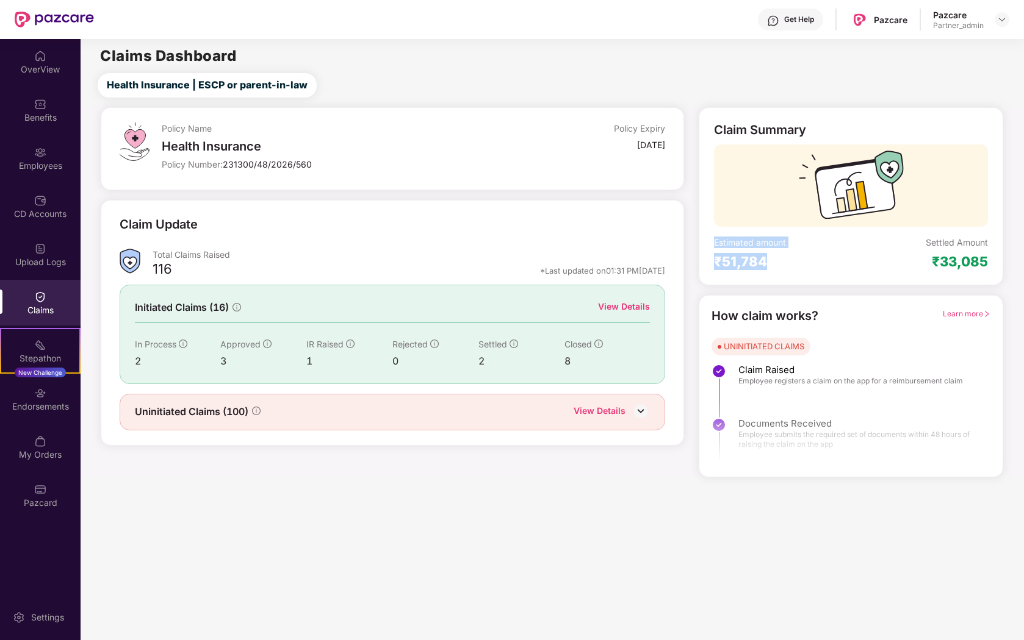
drag, startPoint x: 713, startPoint y: 240, endPoint x: 769, endPoint y: 260, distance: 58.8
click at [769, 260] on div "Claim Summary Estimated amount ₹51,784 Settled Amount ₹33,085" at bounding box center [850, 196] width 304 height 178
click at [773, 261] on div "₹51,784" at bounding box center [782, 261] width 137 height 17
drag, startPoint x: 926, startPoint y: 243, endPoint x: 1003, endPoint y: 268, distance: 80.8
click at [1003, 268] on div "Claim Summary Estimated amount ₹51,784 Settled Amount ₹33,085" at bounding box center [850, 196] width 304 height 178
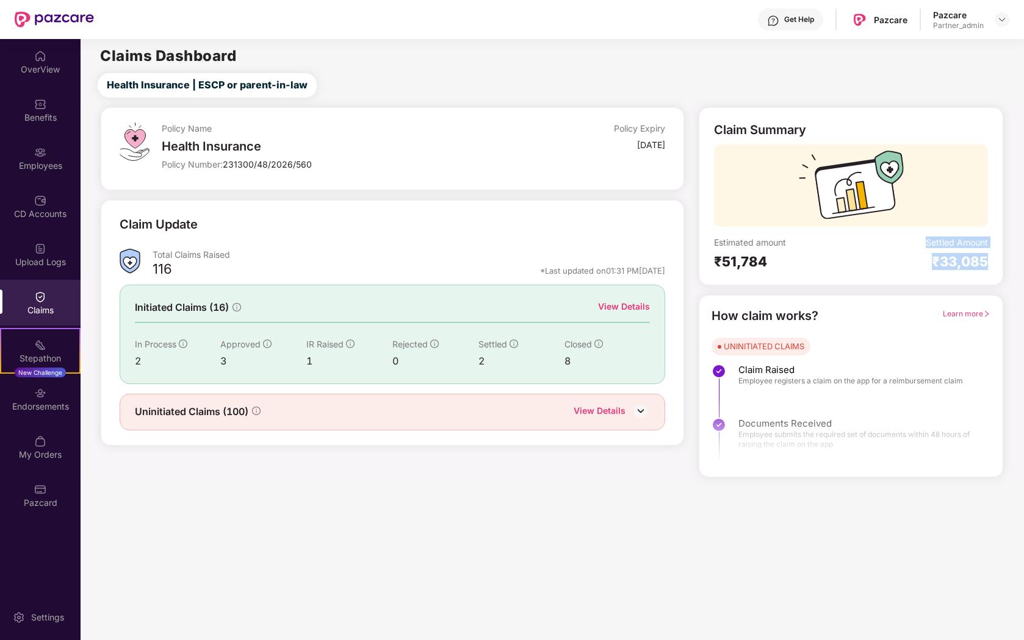
click at [887, 251] on div "Settled Amount ₹33,085" at bounding box center [919, 254] width 137 height 34
click at [611, 309] on div "View Details" at bounding box center [624, 306] width 52 height 13
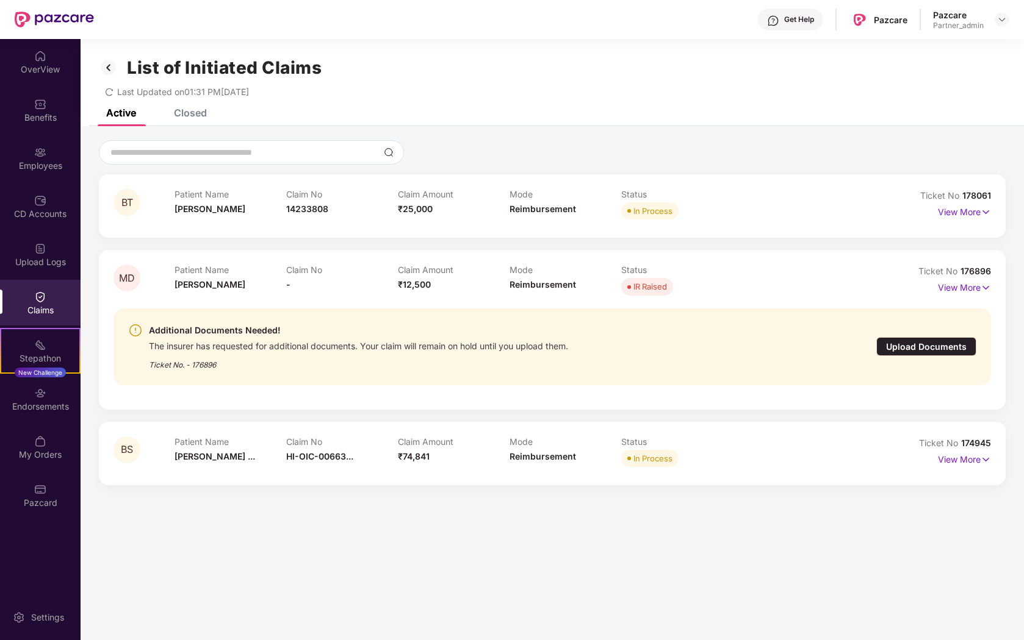
click at [199, 112] on div "Closed" at bounding box center [190, 113] width 33 height 12
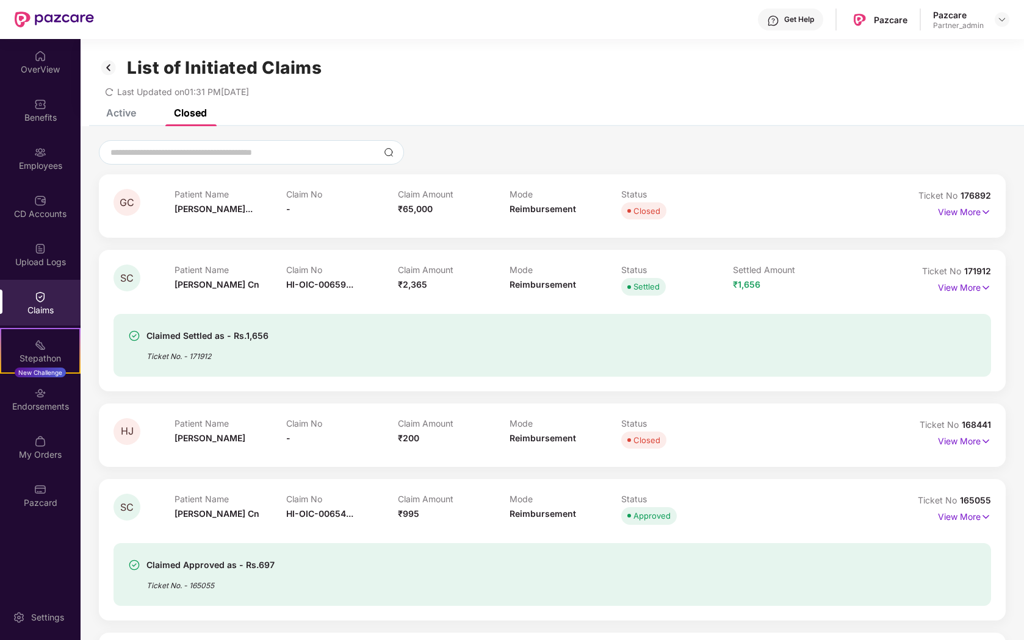
click at [106, 61] on img at bounding box center [109, 67] width 20 height 21
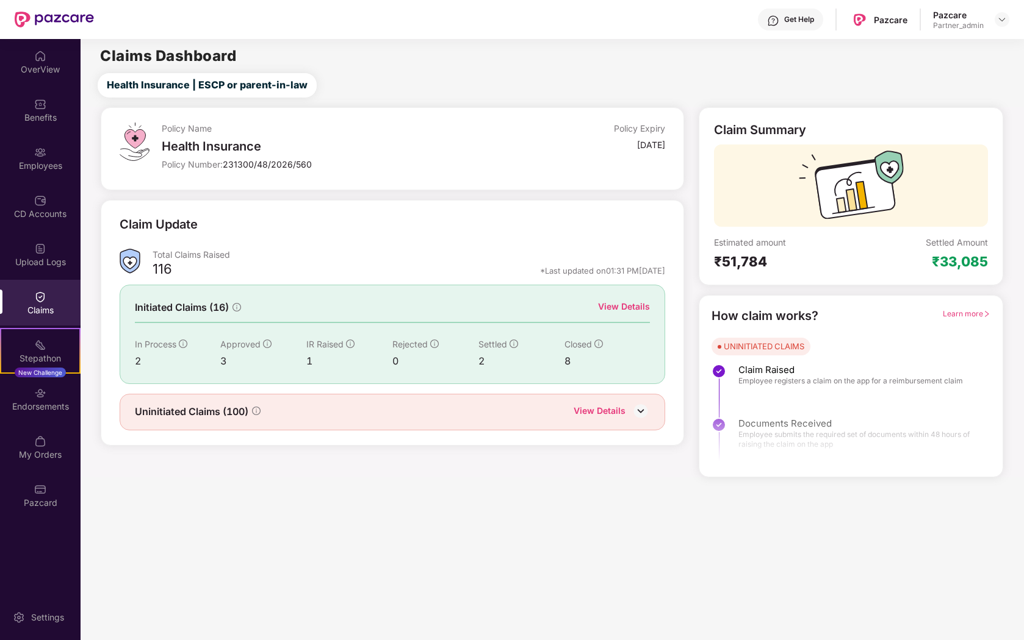
click at [642, 310] on div "View Details" at bounding box center [624, 306] width 52 height 13
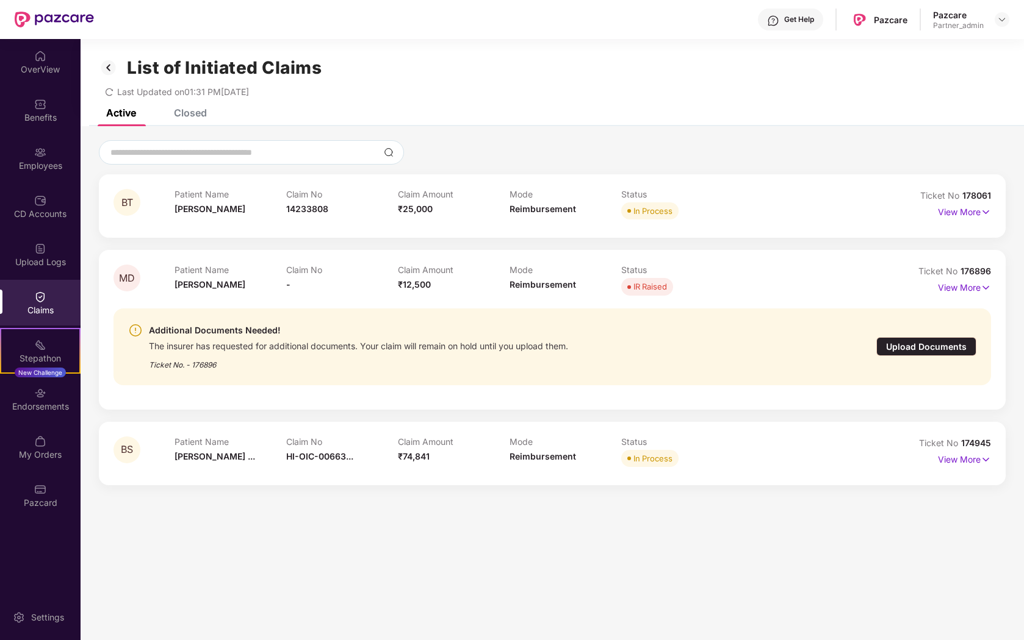
click at [199, 108] on div "List of Initiated Claims Last Updated on 01:31 PM, 24 Sep 2025" at bounding box center [552, 74] width 943 height 70
click at [192, 114] on div "Closed" at bounding box center [190, 113] width 33 height 12
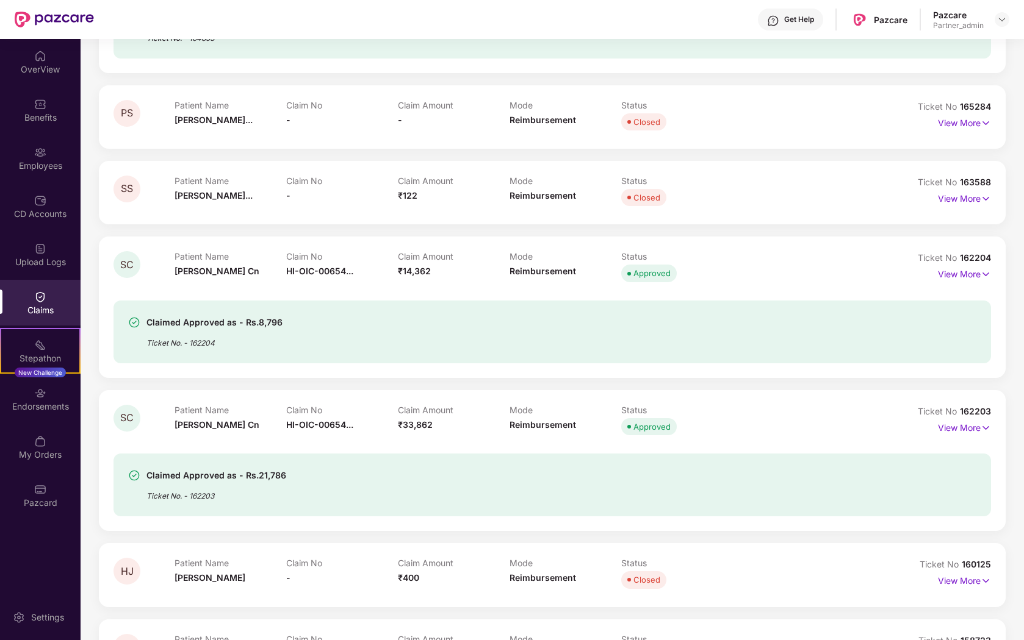
scroll to position [908, 0]
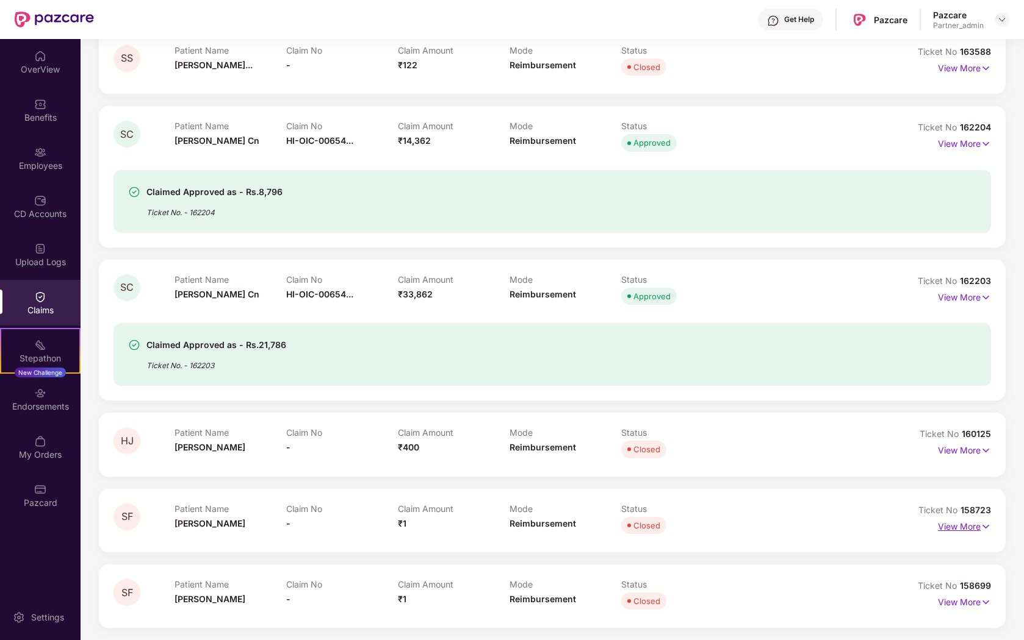
click at [981, 526] on img at bounding box center [985, 526] width 10 height 13
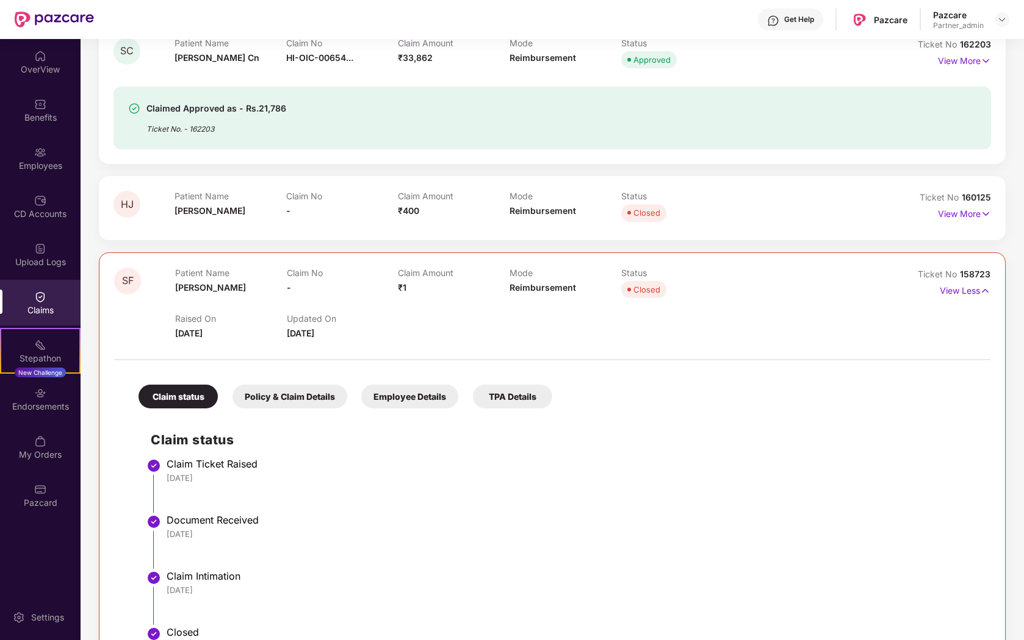
scroll to position [1144, 0]
click at [966, 290] on p "View Less" at bounding box center [964, 290] width 51 height 16
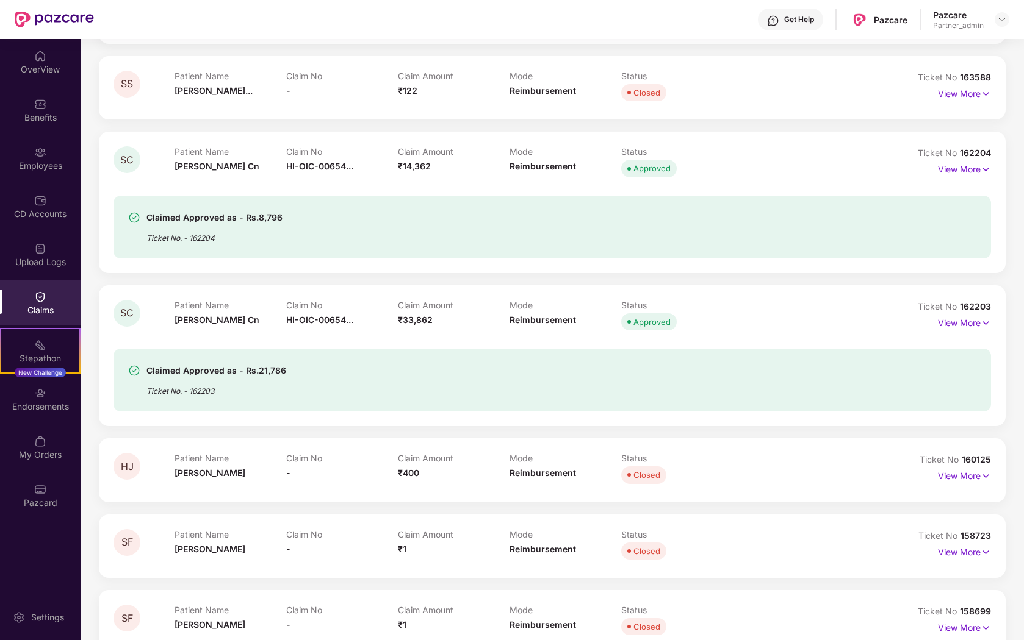
scroll to position [875, 0]
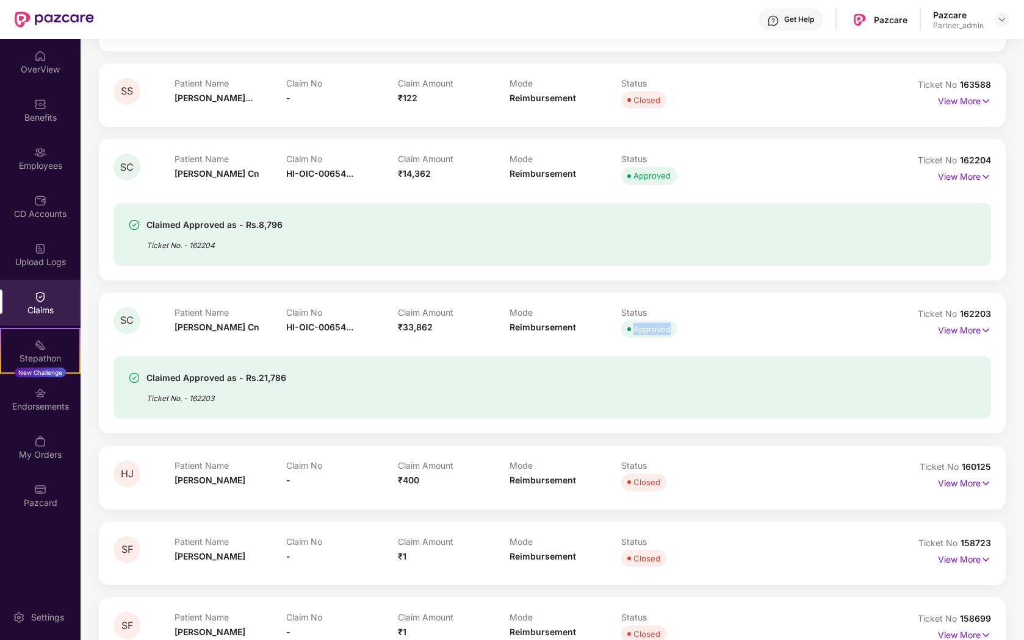
drag, startPoint x: 630, startPoint y: 327, endPoint x: 677, endPoint y: 328, distance: 47.0
click at [677, 328] on div "Approved" at bounding box center [677, 329] width 112 height 17
drag, startPoint x: 400, startPoint y: 325, endPoint x: 431, endPoint y: 326, distance: 31.1
click at [431, 326] on span "₹33,862" at bounding box center [415, 327] width 35 height 10
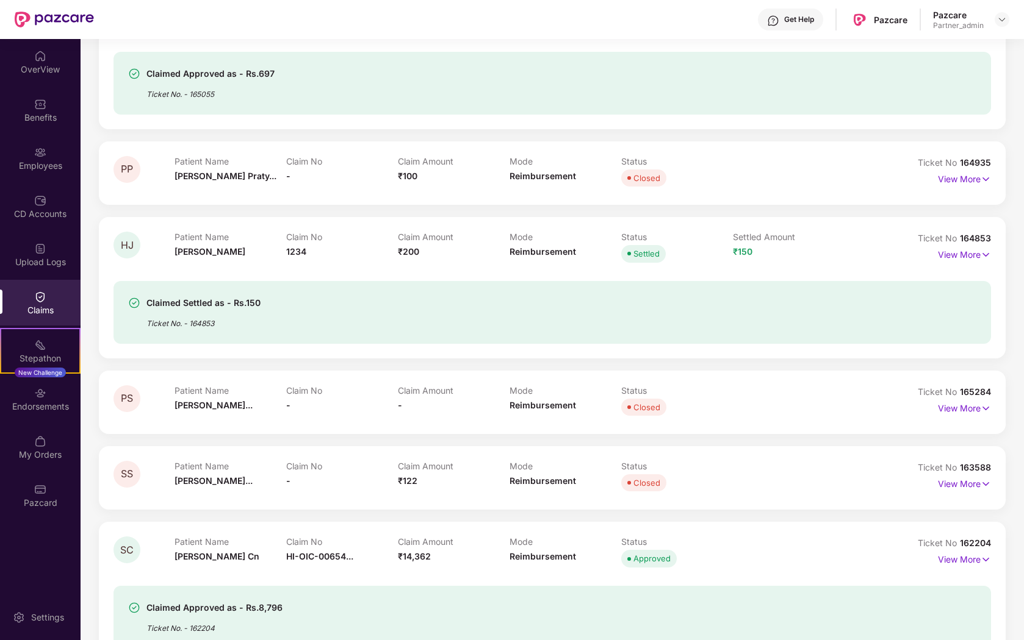
scroll to position [0, 0]
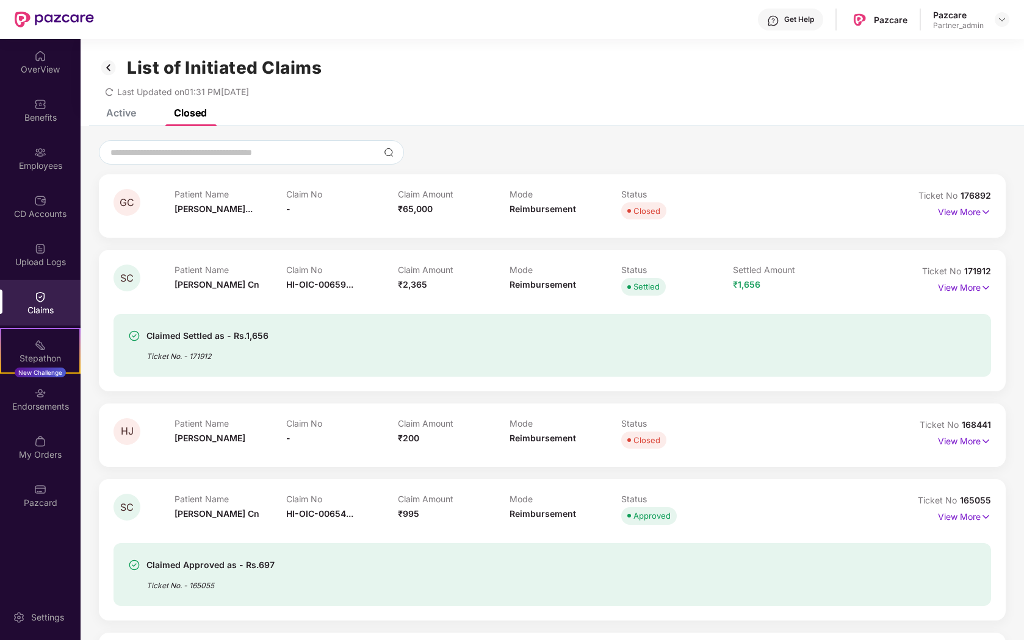
click at [108, 65] on img at bounding box center [109, 67] width 20 height 21
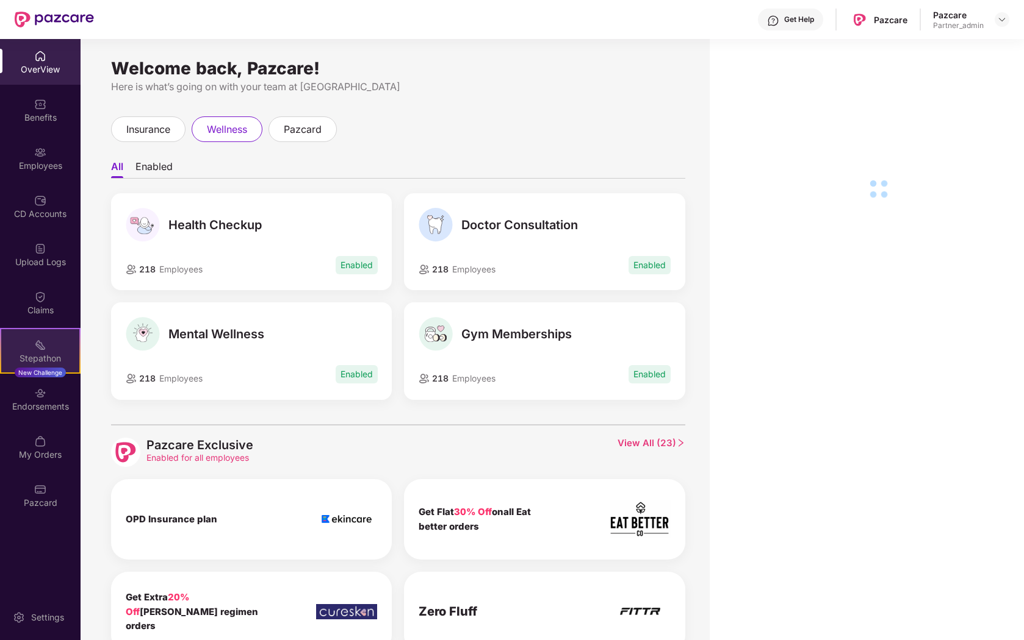
click at [50, 351] on div "Stepathon New Challenge" at bounding box center [40, 351] width 81 height 46
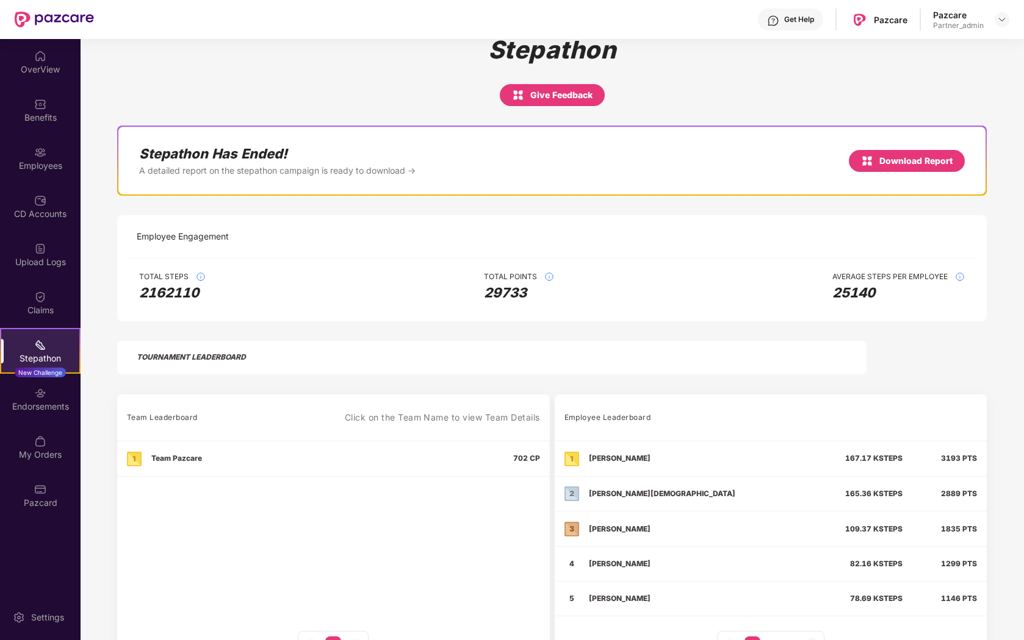
scroll to position [29, 0]
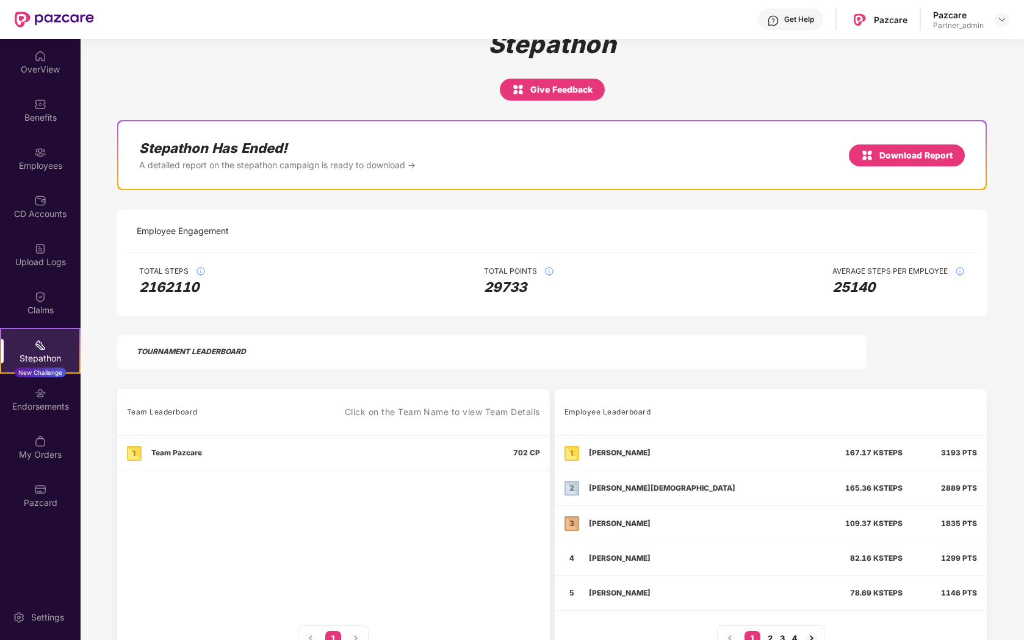
click at [719, 457] on div "Prajwal Patil" at bounding box center [681, 453] width 235 height 15
drag, startPoint x: 590, startPoint y: 520, endPoint x: 725, endPoint y: 518, distance: 134.2
click at [725, 518] on div "Shivkumar Chandrabhushan Yadav" at bounding box center [681, 523] width 235 height 15
click at [736, 521] on div "Shivkumar Chandrabhushan Yadav" at bounding box center [681, 523] width 235 height 15
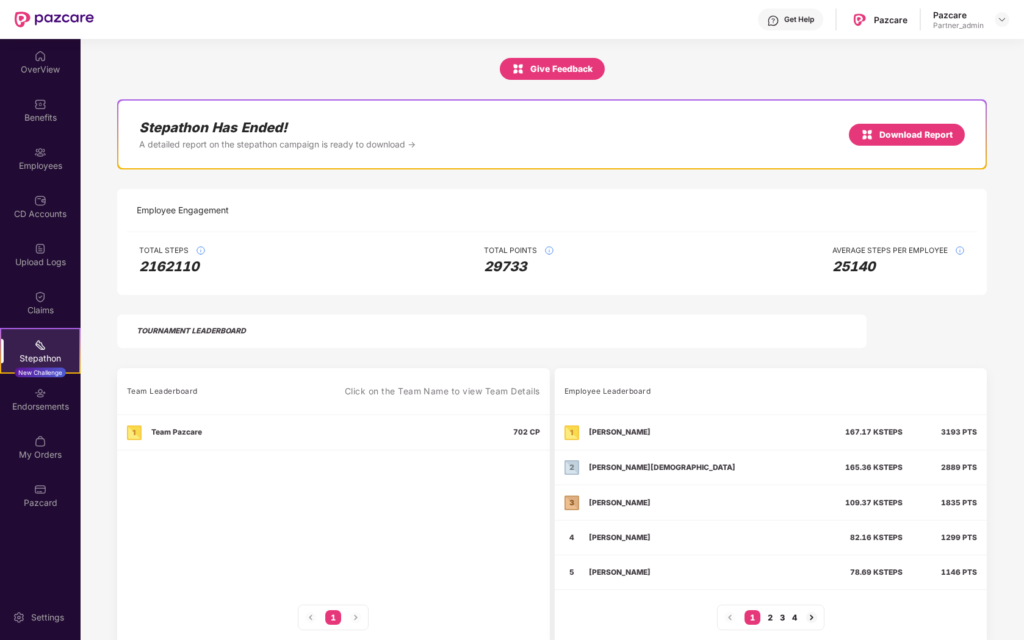
scroll to position [52, 0]
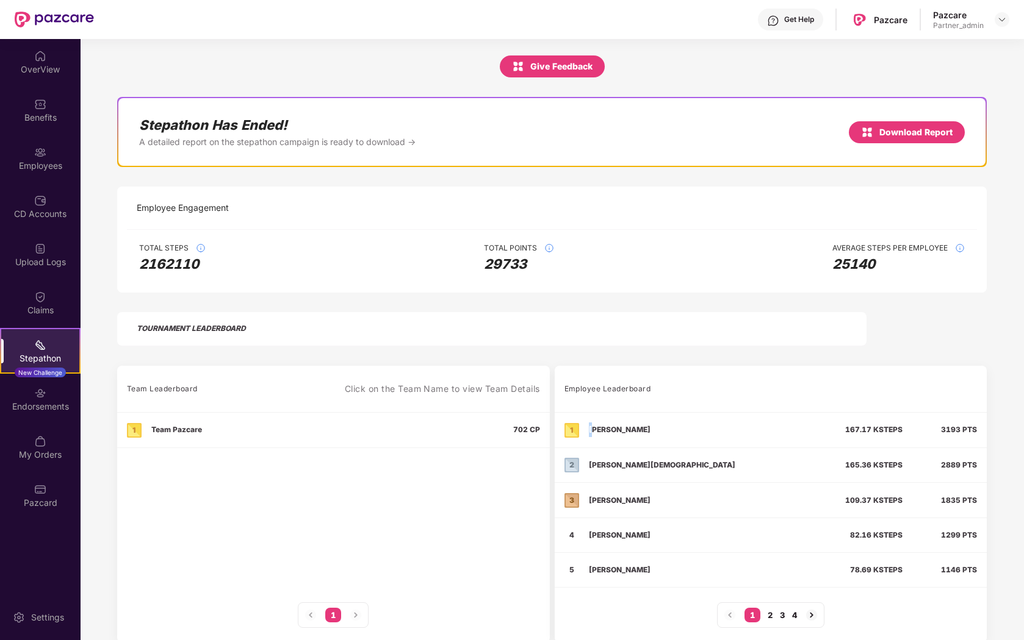
click at [590, 429] on div "Prajwal Patil" at bounding box center [620, 430] width 62 height 15
drag, startPoint x: 590, startPoint y: 534, endPoint x: 967, endPoint y: 527, distance: 377.0
click at [967, 527] on tr "4 Abhishek Mahato 82.16 K STEPS 1299 PTS" at bounding box center [770, 535] width 432 height 35
click at [935, 542] on div "1299 PTS" at bounding box center [949, 535] width 55 height 15
click at [24, 409] on div "Endorsements" at bounding box center [40, 407] width 81 height 12
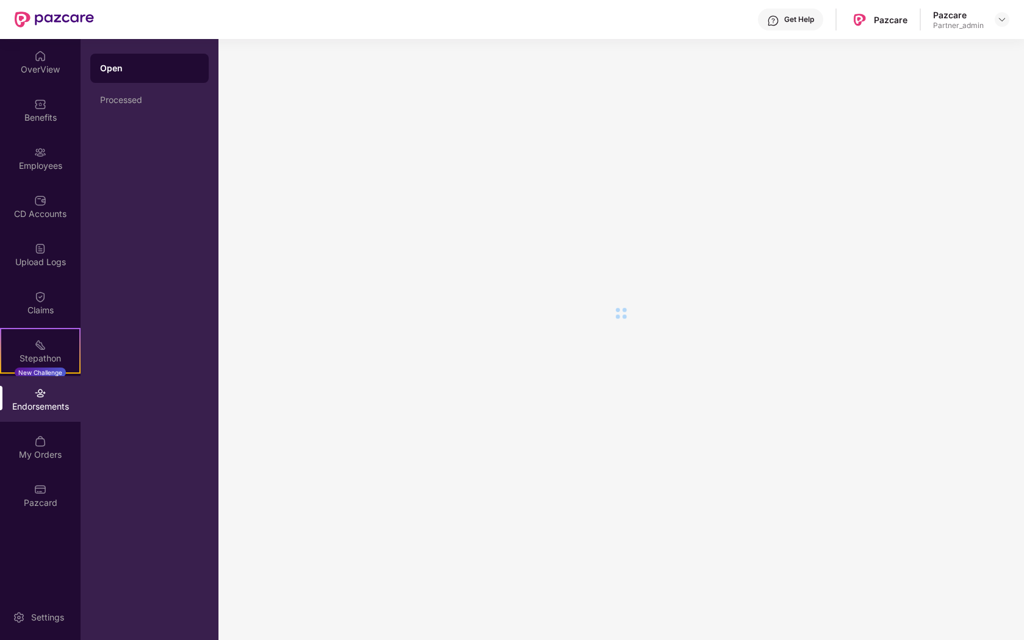
scroll to position [0, 0]
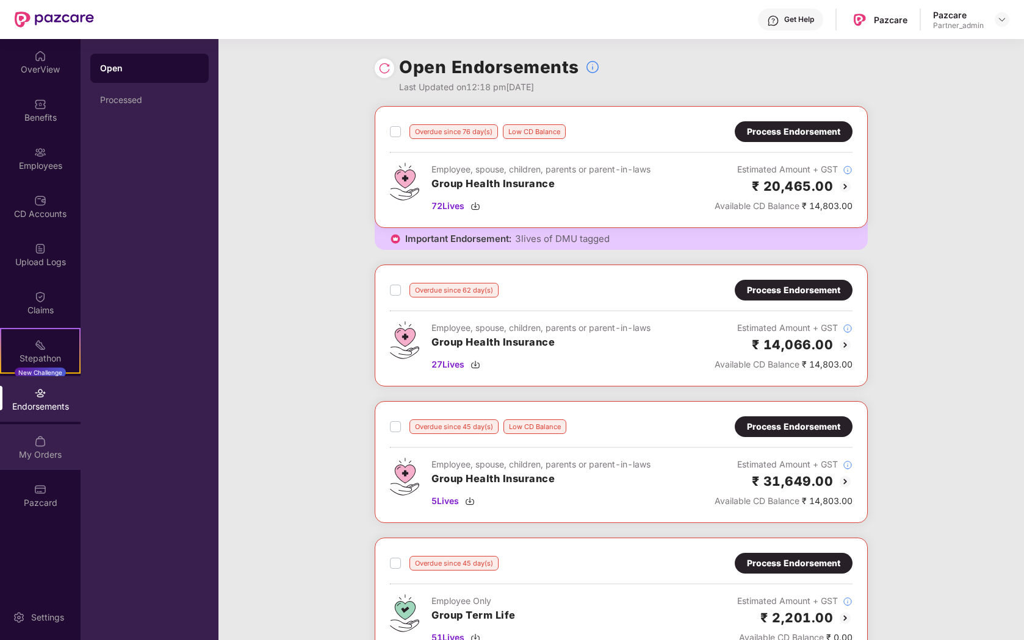
click at [41, 447] on img at bounding box center [40, 442] width 12 height 12
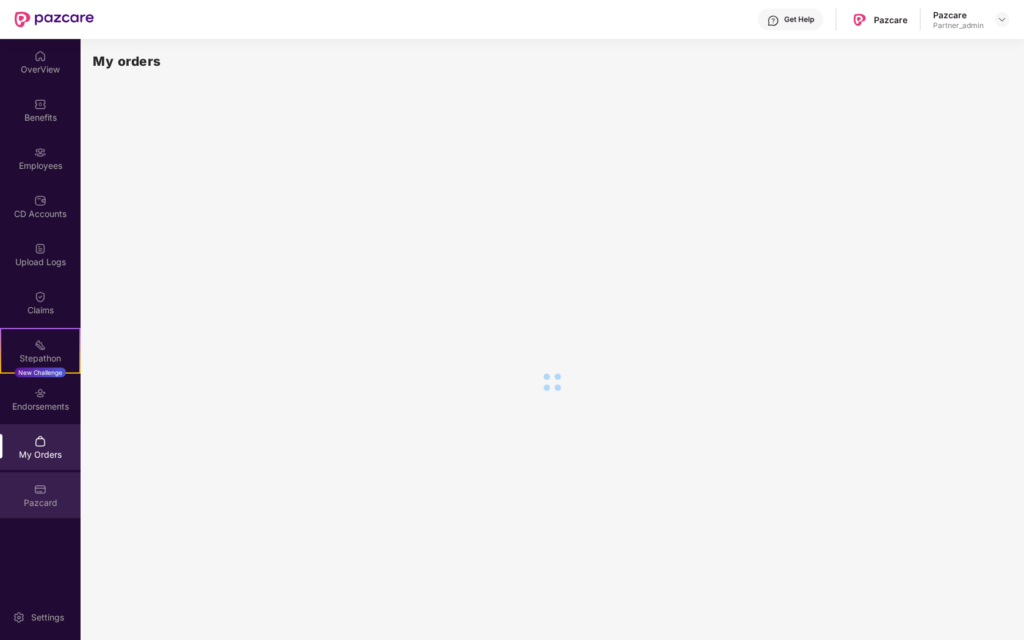
click at [34, 504] on div "Pazcard" at bounding box center [40, 503] width 81 height 12
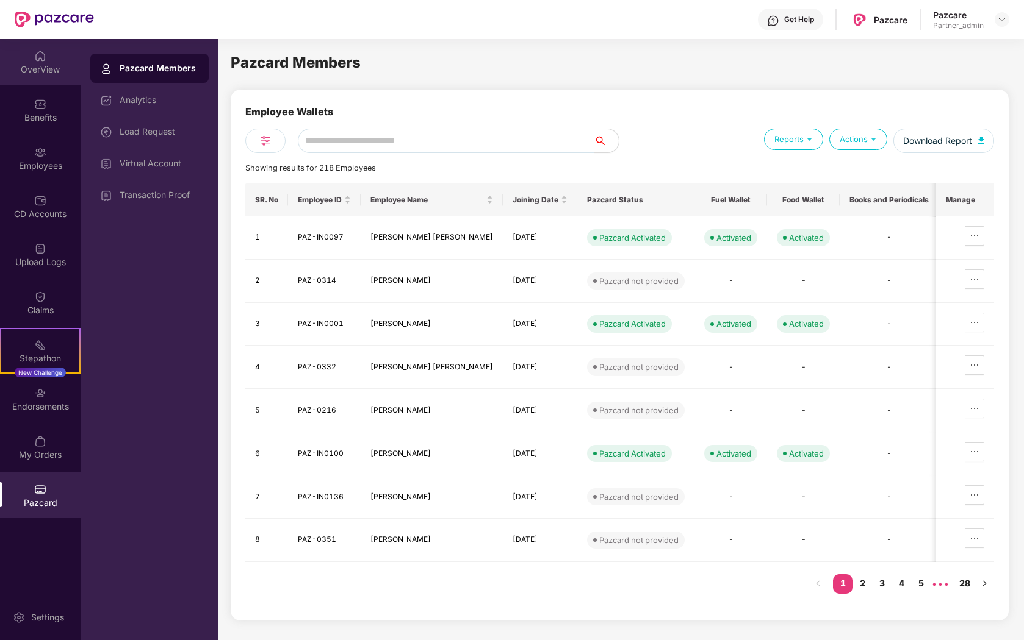
click at [40, 63] on div "OverView" at bounding box center [40, 69] width 81 height 12
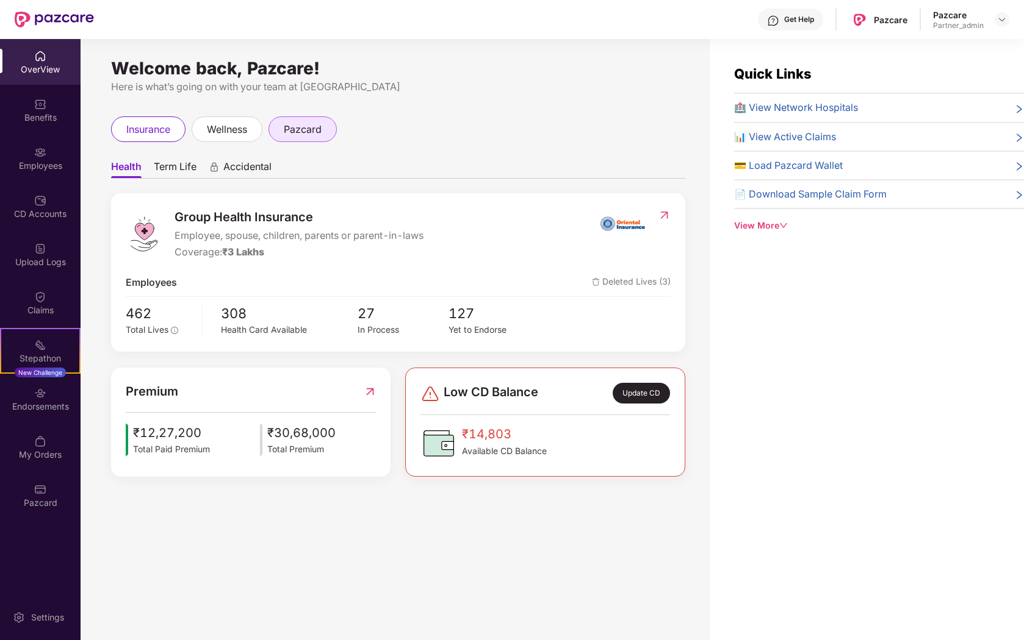
click at [300, 122] on span "pazcard" at bounding box center [303, 129] width 38 height 15
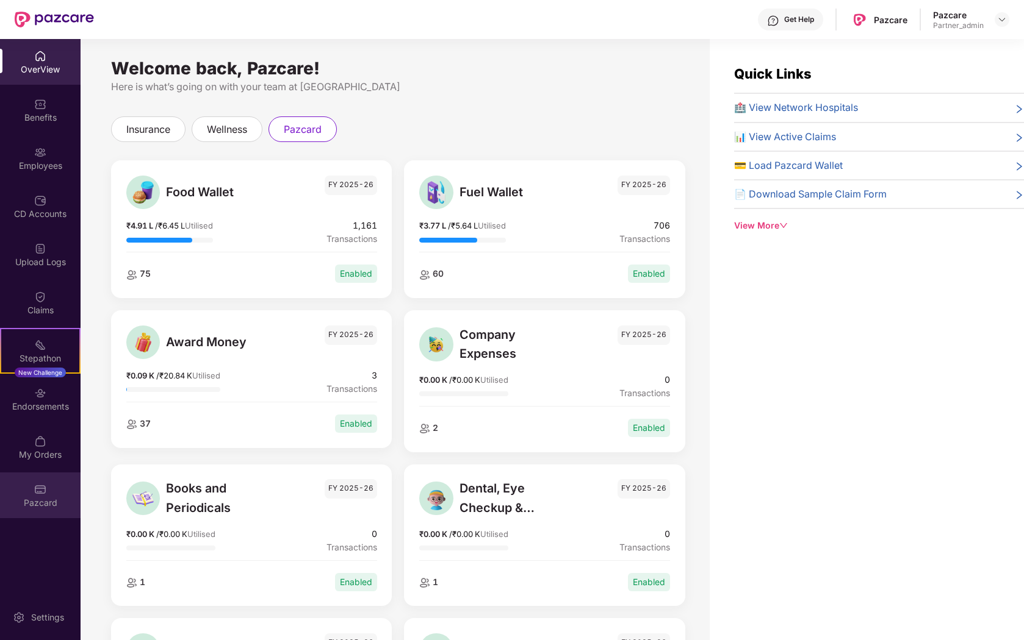
click at [46, 508] on div "Pazcard" at bounding box center [40, 503] width 81 height 12
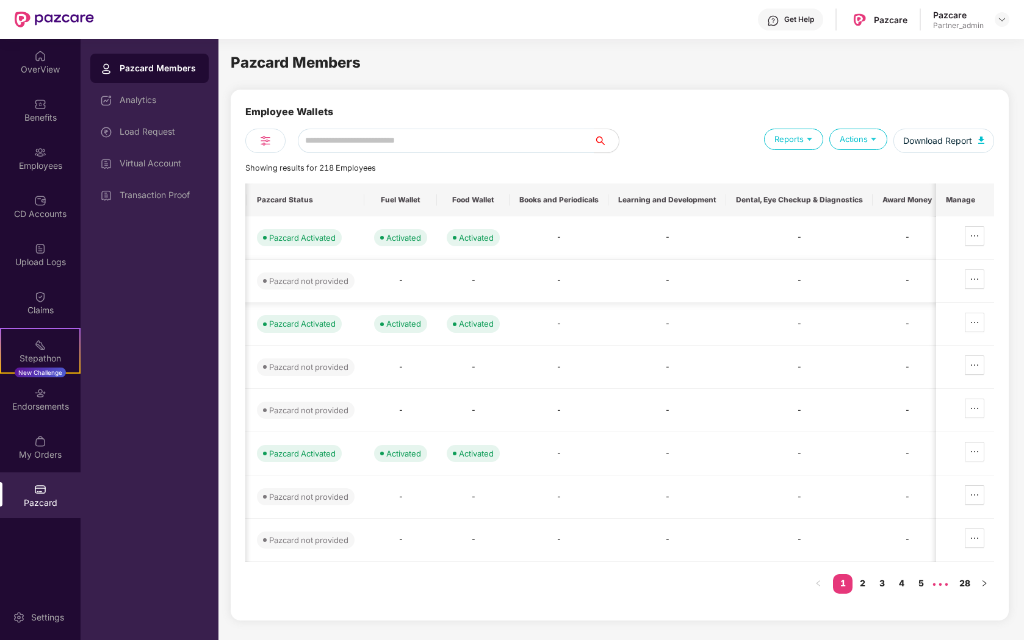
scroll to position [0, 334]
click at [167, 98] on div "Analytics" at bounding box center [159, 100] width 79 height 10
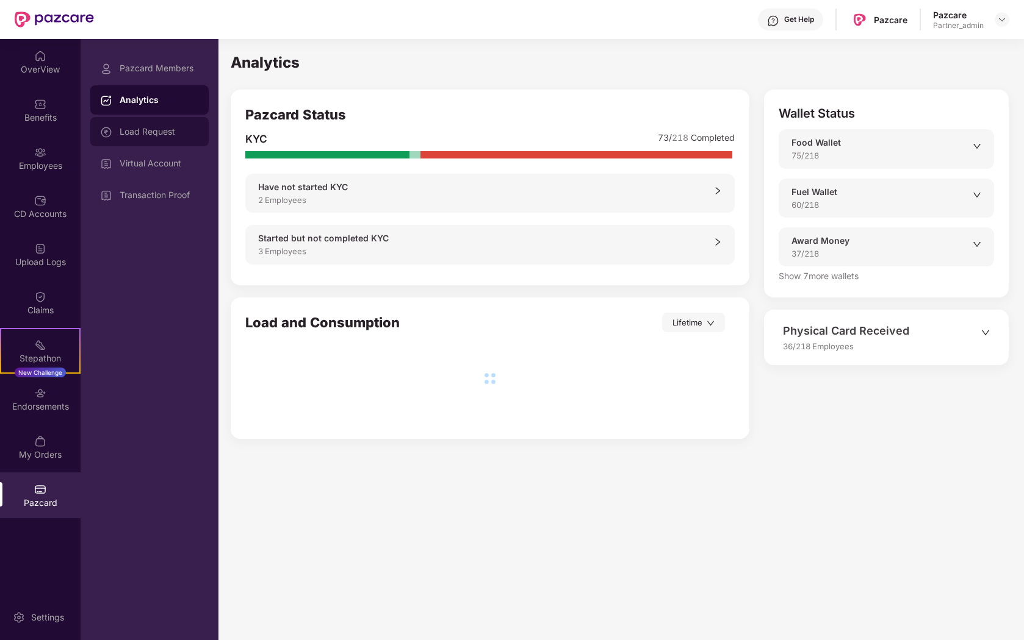
click at [169, 137] on div "Load Request" at bounding box center [149, 131] width 118 height 29
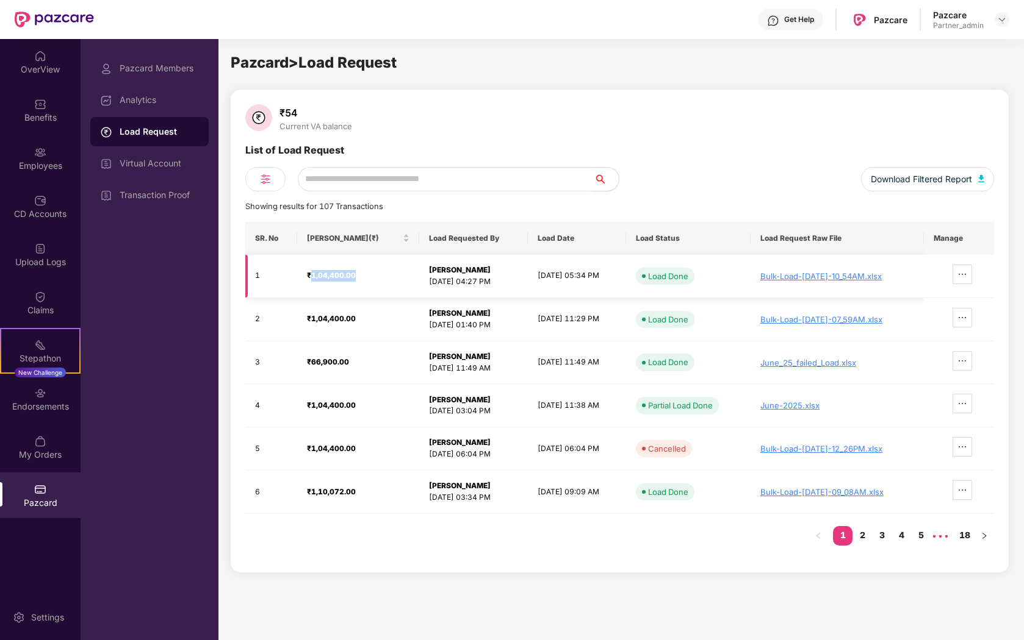
drag, startPoint x: 309, startPoint y: 279, endPoint x: 356, endPoint y: 280, distance: 47.6
click at [356, 280] on div "₹1,04,400.00" at bounding box center [358, 276] width 102 height 12
click at [135, 163] on div "Virtual Account" at bounding box center [159, 164] width 79 height 10
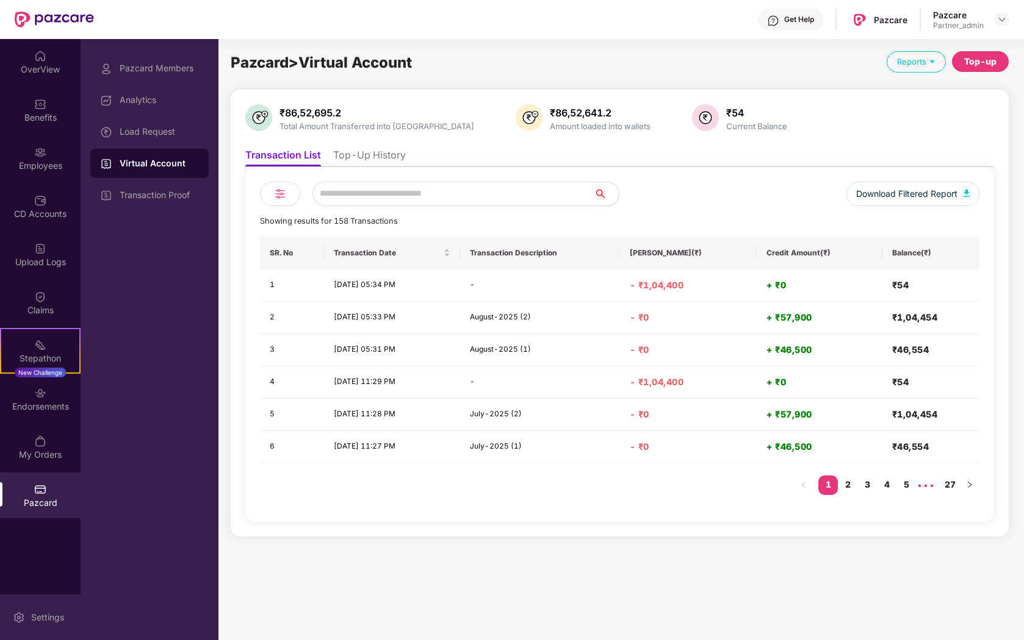
click at [36, 608] on div "Settings" at bounding box center [47, 618] width 40 height 12
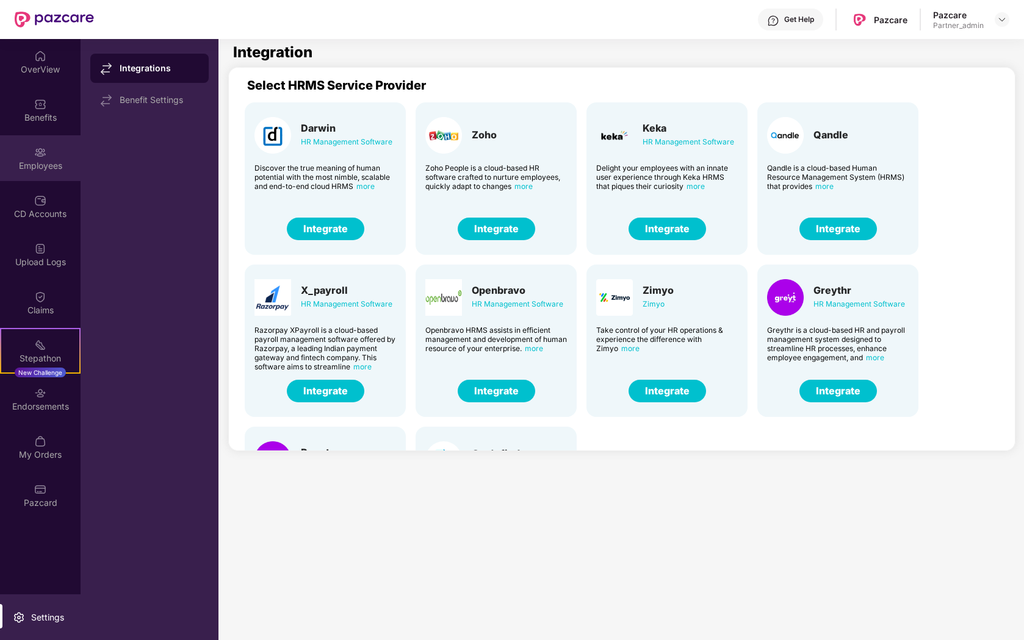
click at [13, 166] on div "Employees" at bounding box center [40, 166] width 81 height 12
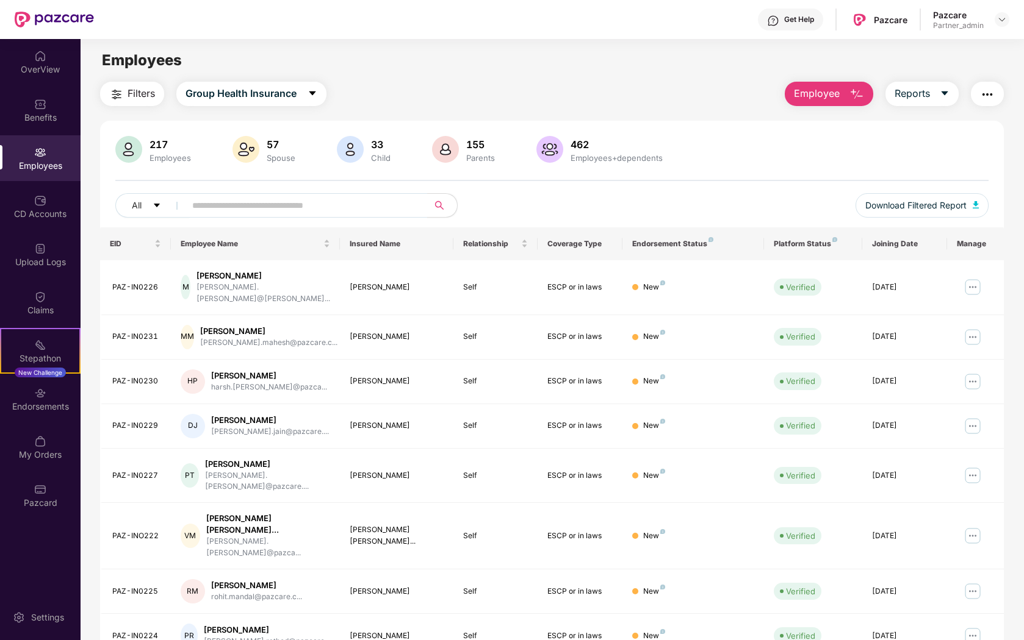
click at [808, 93] on span "Employee" at bounding box center [817, 93] width 46 height 15
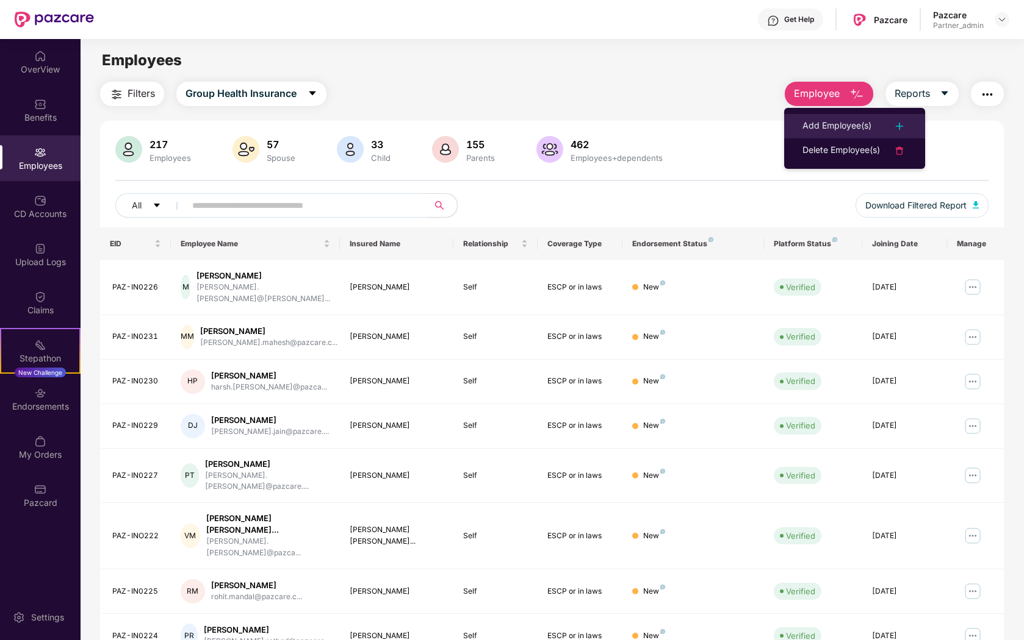
click at [818, 120] on div "Add Employee(s)" at bounding box center [836, 126] width 69 height 15
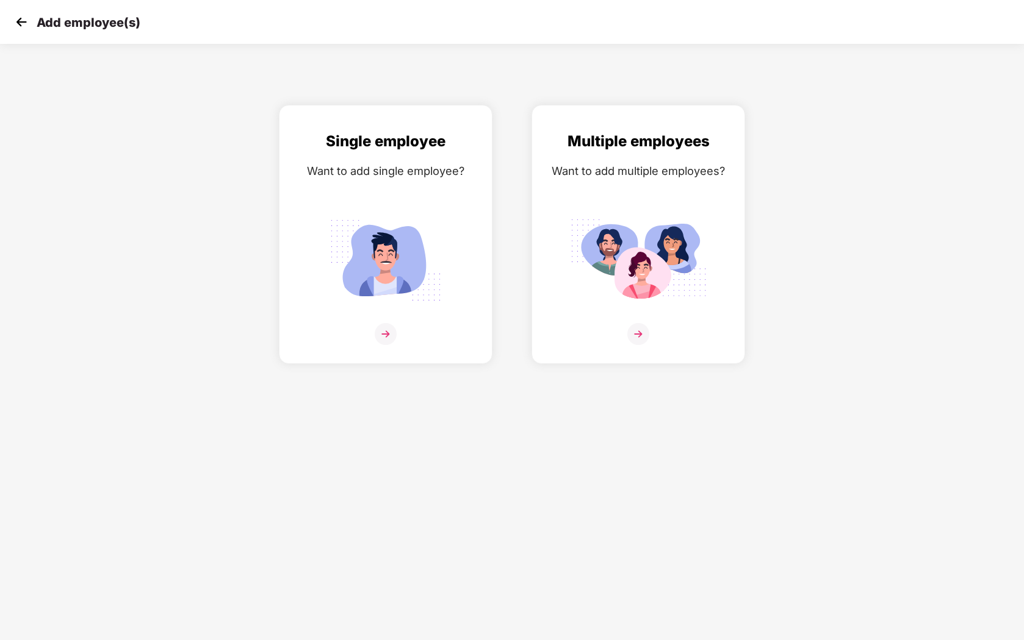
click at [23, 23] on img at bounding box center [21, 22] width 18 height 18
